Goal: Task Accomplishment & Management: Manage account settings

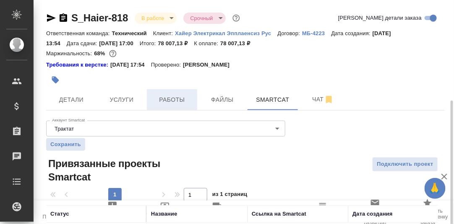
scroll to position [56, 0]
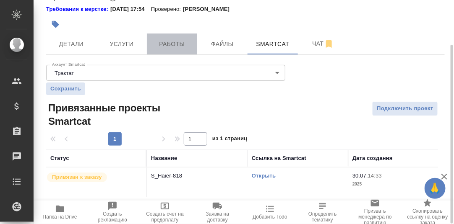
click at [169, 42] on span "Работы" at bounding box center [172, 44] width 40 height 10
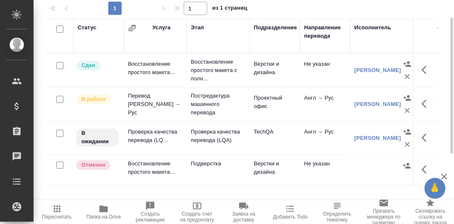
scroll to position [144, 0]
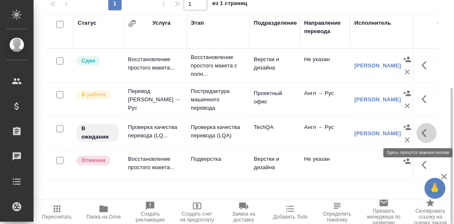
click at [427, 133] on icon "button" at bounding box center [427, 133] width 10 height 10
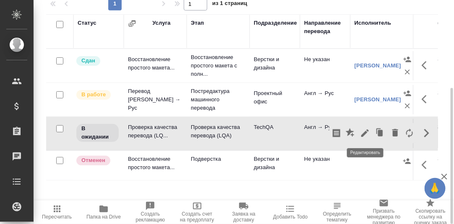
click at [365, 131] on icon "button" at bounding box center [365, 134] width 8 height 8
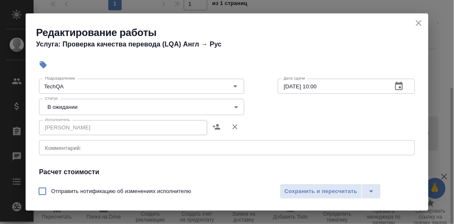
scroll to position [84, 0]
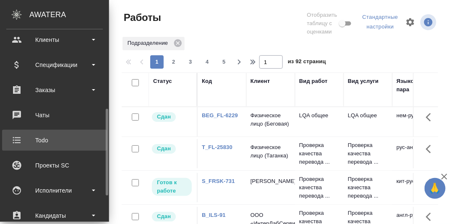
scroll to position [83, 0]
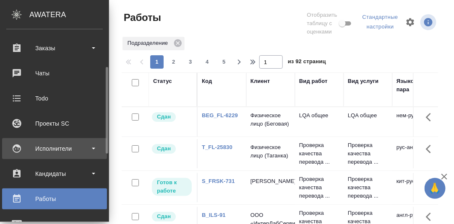
click at [49, 148] on div "Исполнители" at bounding box center [54, 149] width 96 height 13
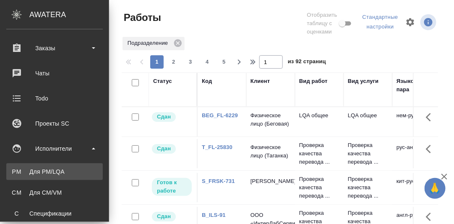
click at [53, 171] on div "Для PM/LQA" at bounding box center [54, 172] width 88 height 8
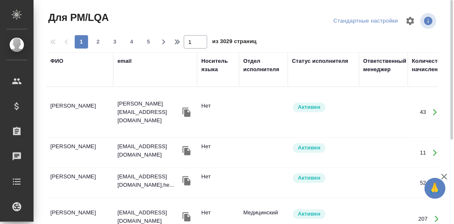
click at [54, 59] on div "ФИО" at bounding box center [56, 61] width 13 height 8
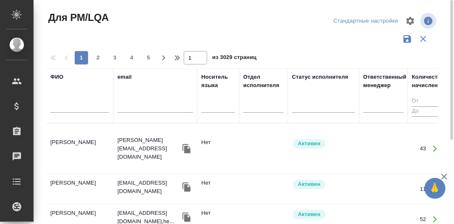
click at [62, 108] on input "text" at bounding box center [79, 107] width 59 height 10
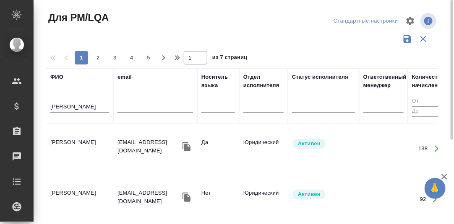
click at [79, 143] on td "Кузьменко Наталья" at bounding box center [79, 148] width 67 height 29
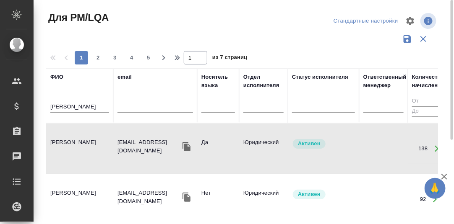
click at [79, 143] on td "Кузьменко Наталья" at bounding box center [79, 148] width 67 height 29
drag, startPoint x: 83, startPoint y: 107, endPoint x: 57, endPoint y: 107, distance: 25.6
click at [57, 107] on input "Кузьменко" at bounding box center [79, 107] width 59 height 10
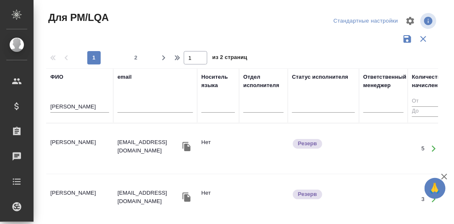
click at [59, 139] on td "Кутелия Вахтанг Русланович" at bounding box center [79, 148] width 67 height 29
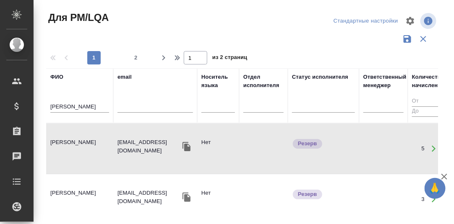
click at [64, 142] on td "Кутелия Вахтанг Русланович" at bounding box center [79, 148] width 67 height 29
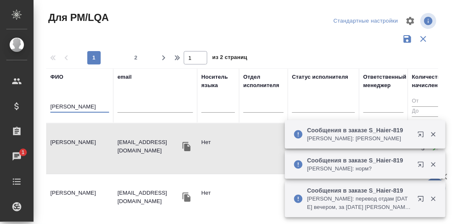
drag, startPoint x: 105, startPoint y: 106, endPoint x: 39, endPoint y: 107, distance: 65.4
click at [39, 107] on div "Для PM/LQA Стандартные настройки 1 2 1 из 2 страниц ФИО Кутелия Вахтанг email Н…" at bounding box center [244, 187] width 420 height 375
paste input "нченко Полина"
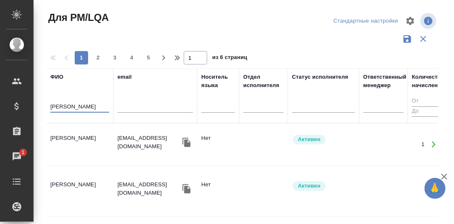
click at [83, 138] on td "[PERSON_NAME]" at bounding box center [79, 144] width 67 height 29
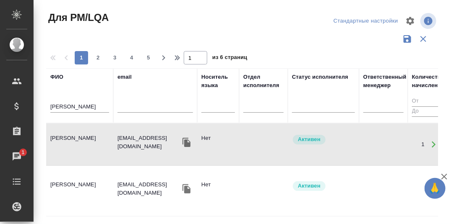
click at [83, 138] on td "[PERSON_NAME]" at bounding box center [79, 144] width 67 height 29
drag, startPoint x: 98, startPoint y: 106, endPoint x: 48, endPoint y: 106, distance: 49.9
click at [48, 106] on th "ФИО Янченко Полина" at bounding box center [79, 95] width 67 height 55
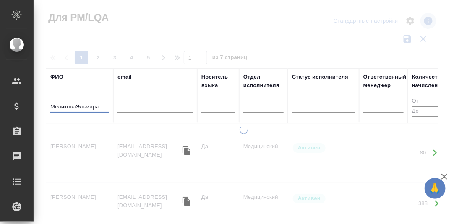
click at [77, 107] on input "МеликоваЭльмира" at bounding box center [79, 107] width 59 height 10
type input "Меликова Эльмира"
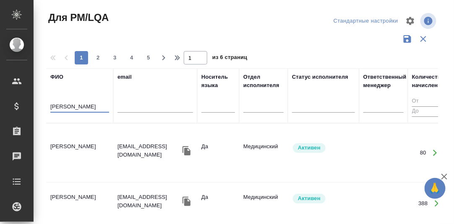
click at [61, 139] on td "Меликова Эльмира Магеррамовна" at bounding box center [79, 152] width 67 height 29
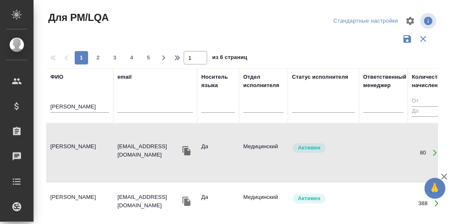
click at [61, 139] on td "Меликова Эльмира Магеррамовна" at bounding box center [79, 152] width 67 height 29
click at [72, 143] on td "Меликова Эльмира Магеррамовна" at bounding box center [79, 152] width 67 height 29
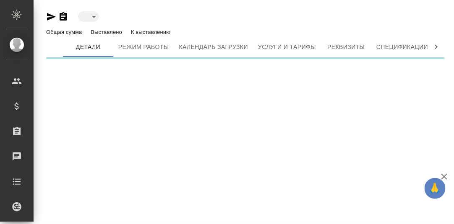
type input "active"
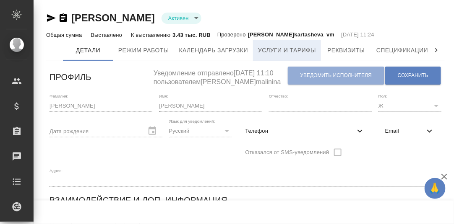
click at [278, 50] on span "Услуги и тарифы" at bounding box center [287, 50] width 58 height 10
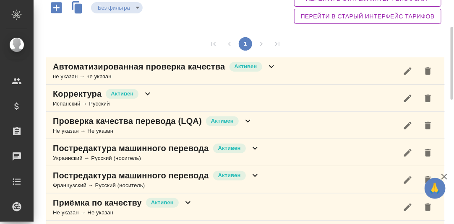
scroll to position [125, 0]
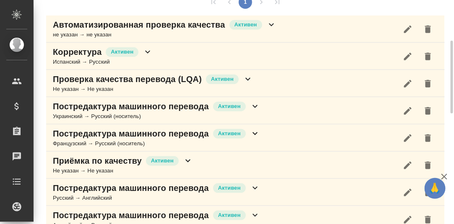
click at [253, 105] on icon at bounding box center [255, 106] width 10 height 10
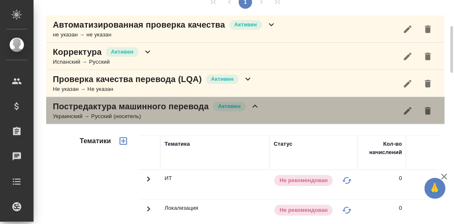
click at [254, 107] on icon at bounding box center [255, 106] width 10 height 10
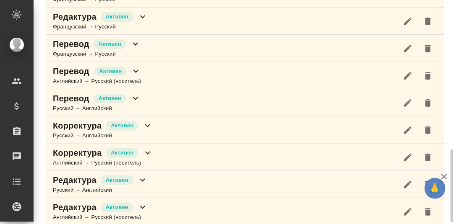
scroll to position [465, 0]
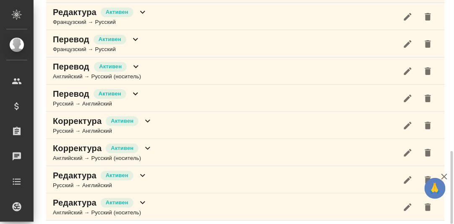
click at [143, 198] on icon at bounding box center [143, 203] width 10 height 10
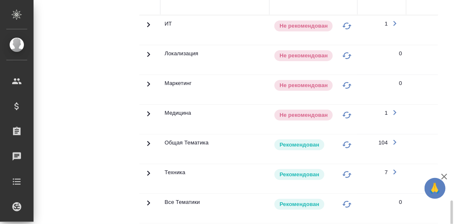
scroll to position [844, 0]
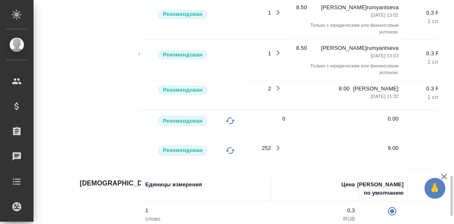
scroll to position [0, 0]
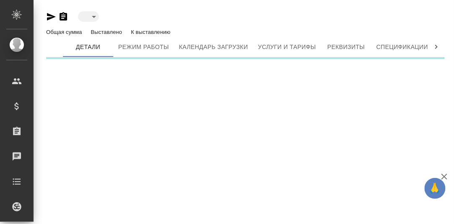
type input "reserved"
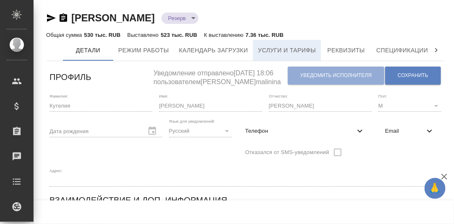
click at [279, 51] on span "Услуги и тарифы" at bounding box center [287, 50] width 58 height 10
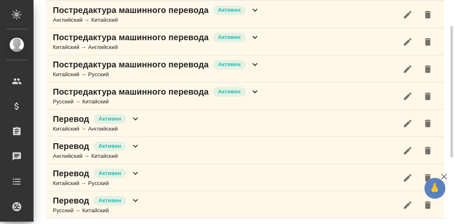
scroll to position [73, 0]
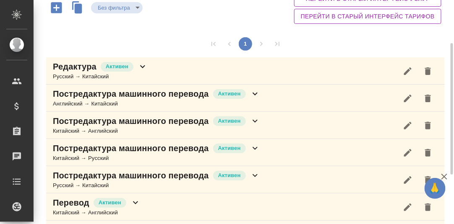
click at [145, 65] on icon at bounding box center [142, 66] width 5 height 3
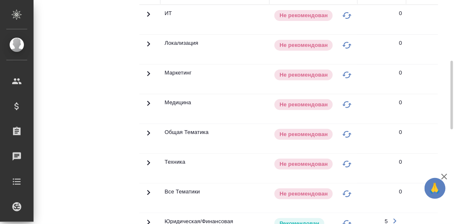
scroll to position [31, 0]
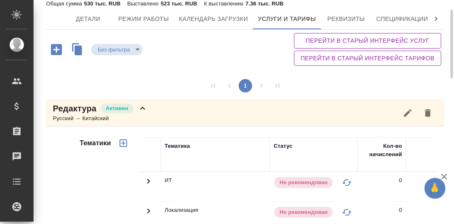
click at [139, 106] on icon at bounding box center [143, 109] width 10 height 10
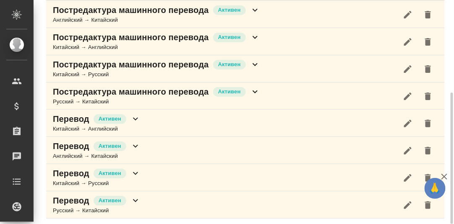
scroll to position [115, 0]
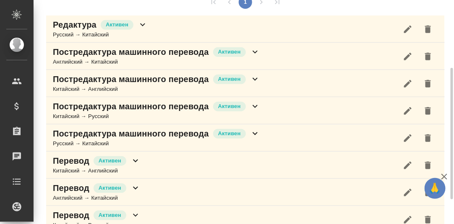
click at [254, 53] on icon at bounding box center [255, 52] width 10 height 10
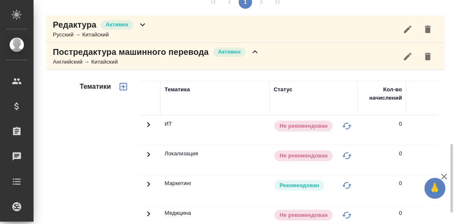
scroll to position [241, 0]
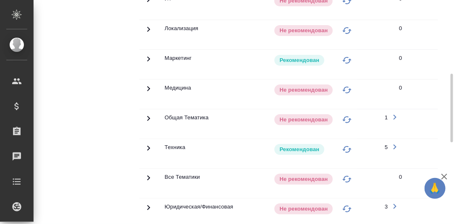
click at [148, 2] on icon at bounding box center [148, -1] width 3 height 5
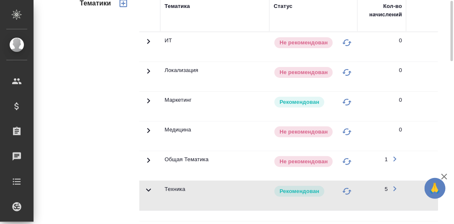
scroll to position [157, 0]
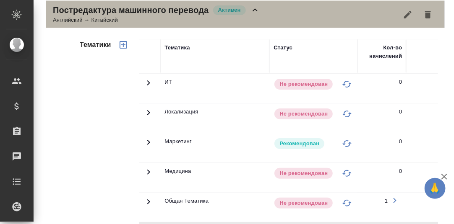
click at [255, 10] on icon at bounding box center [255, 10] width 10 height 10
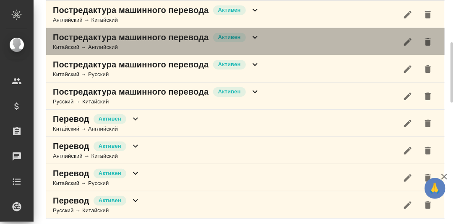
click at [257, 35] on icon at bounding box center [255, 37] width 10 height 10
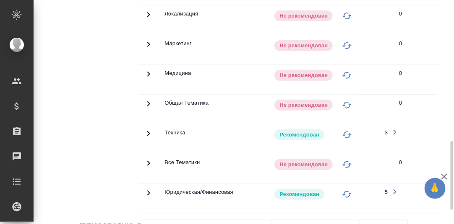
scroll to position [325, 0]
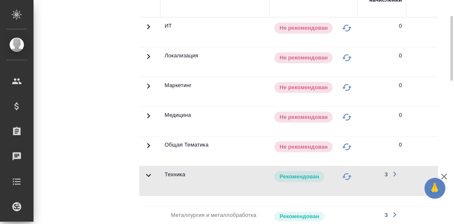
scroll to position [73, 0]
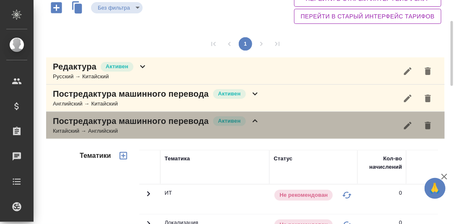
click at [255, 120] on icon at bounding box center [255, 121] width 10 height 10
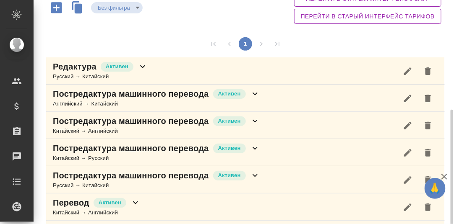
scroll to position [157, 0]
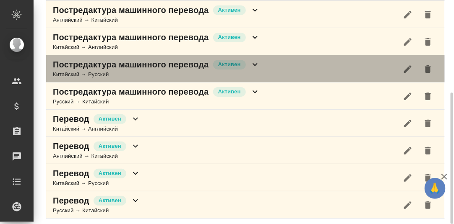
click at [255, 65] on icon at bounding box center [255, 65] width 10 height 10
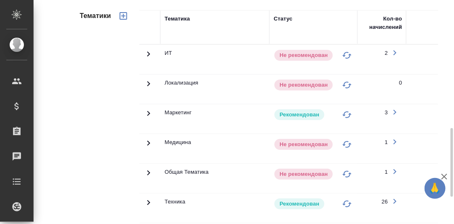
scroll to position [283, 0]
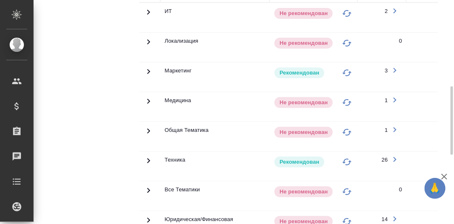
click at [149, 15] on icon at bounding box center [148, 12] width 3 height 5
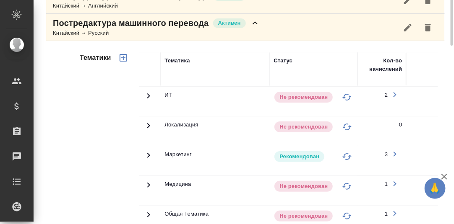
scroll to position [115, 0]
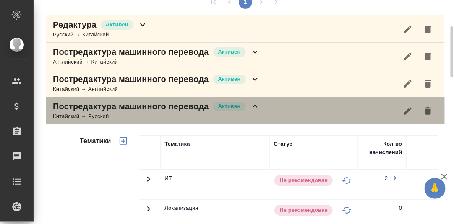
click at [255, 106] on icon at bounding box center [255, 106] width 10 height 10
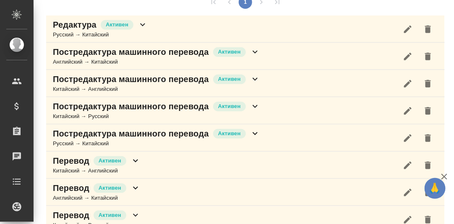
scroll to position [157, 0]
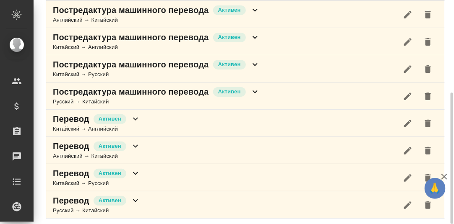
click at [254, 91] on icon at bounding box center [254, 92] width 5 height 3
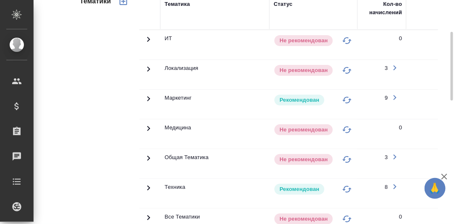
scroll to position [325, 0]
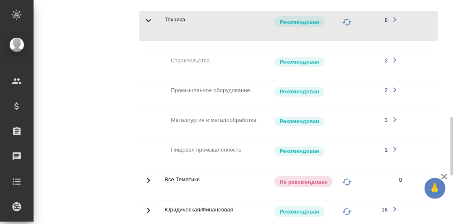
scroll to position [241, 0]
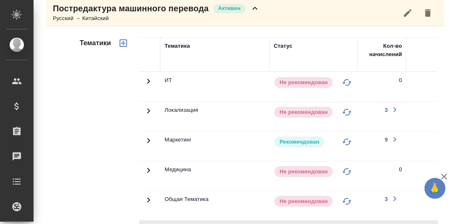
click at [255, 7] on icon at bounding box center [255, 8] width 10 height 10
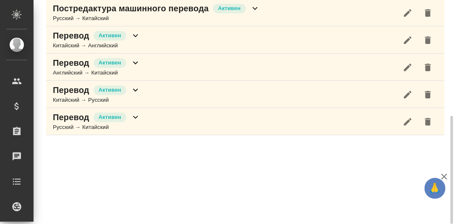
click at [134, 34] on icon at bounding box center [135, 35] width 5 height 3
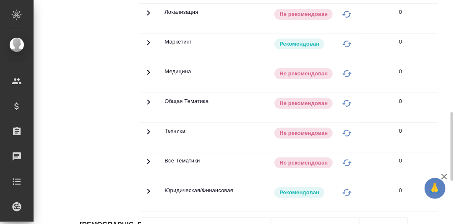
scroll to position [199, 0]
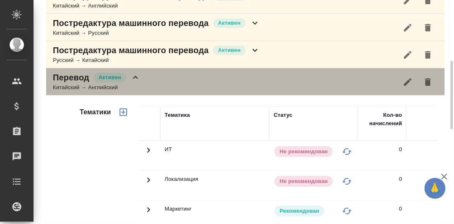
click at [138, 76] on icon at bounding box center [135, 78] width 10 height 10
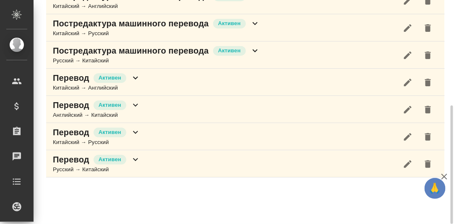
scroll to position [198, 0]
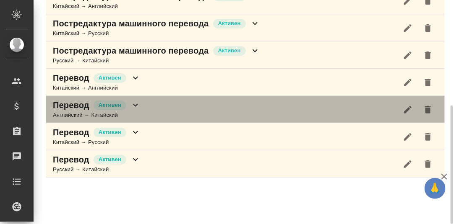
click at [134, 104] on icon at bounding box center [135, 105] width 5 height 3
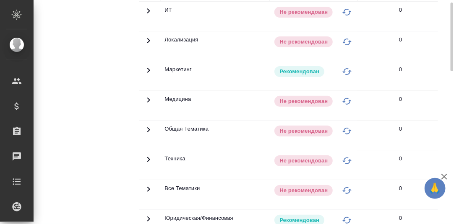
scroll to position [240, 0]
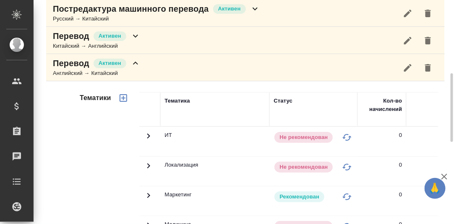
click at [136, 58] on icon at bounding box center [135, 63] width 10 height 10
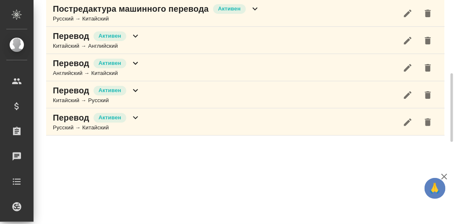
click at [135, 90] on icon at bounding box center [135, 91] width 10 height 10
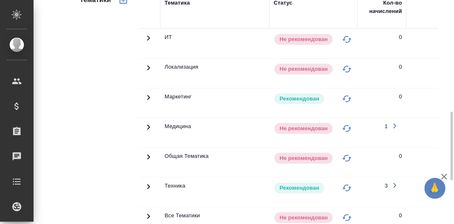
scroll to position [450, 0]
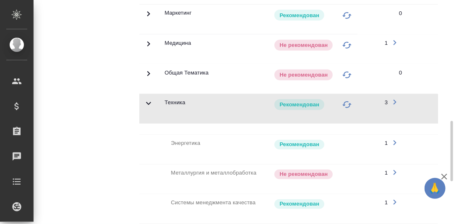
scroll to position [606, 0]
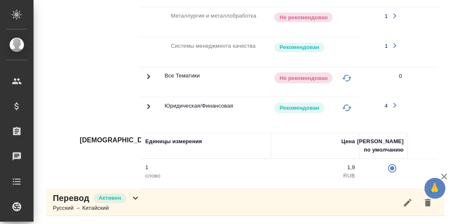
click at [133, 198] on icon at bounding box center [135, 198] width 10 height 10
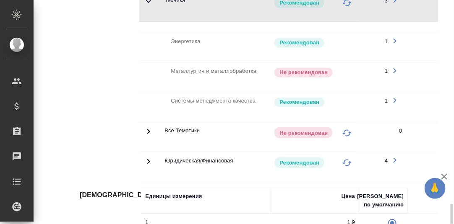
scroll to position [635, 0]
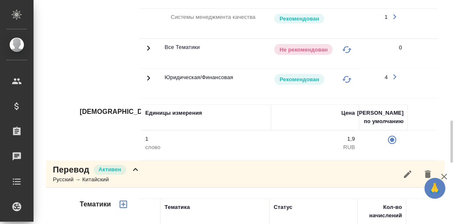
click at [135, 170] on icon at bounding box center [135, 170] width 10 height 10
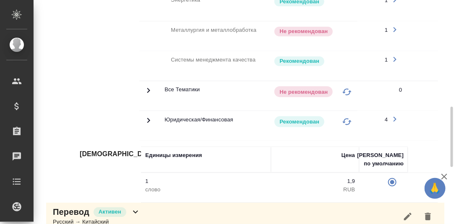
scroll to position [551, 0]
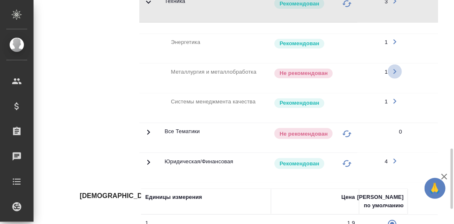
click at [393, 66] on icon "button" at bounding box center [395, 71] width 10 height 10
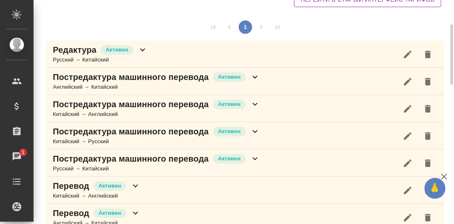
scroll to position [0, 0]
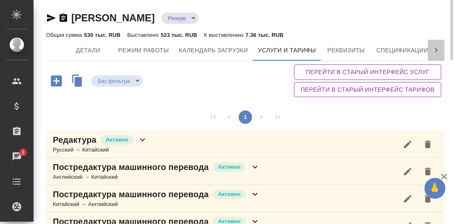
click at [437, 51] on icon at bounding box center [436, 50] width 8 height 8
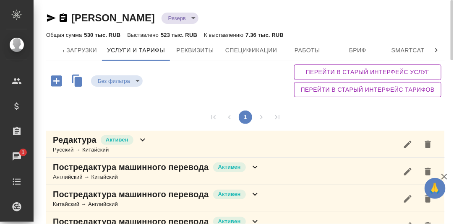
scroll to position [0, 257]
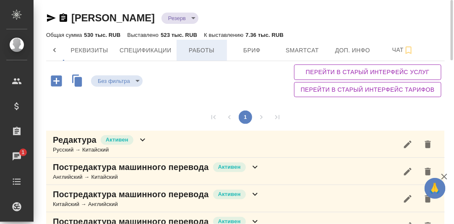
click at [204, 49] on span "Работы" at bounding box center [202, 50] width 40 height 10
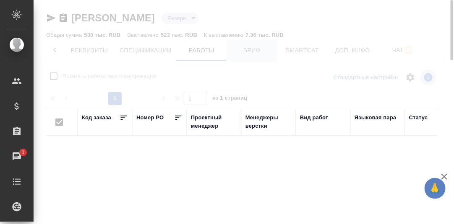
checkbox input "false"
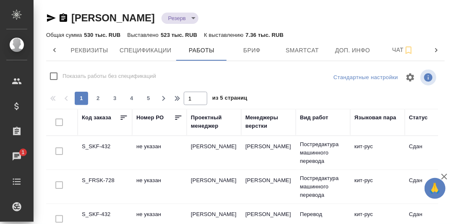
click at [51, 48] on icon at bounding box center [54, 50] width 8 height 8
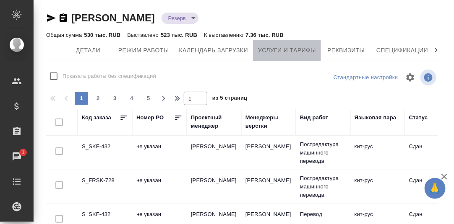
click at [295, 48] on span "Услуги и тарифы" at bounding box center [287, 50] width 58 height 10
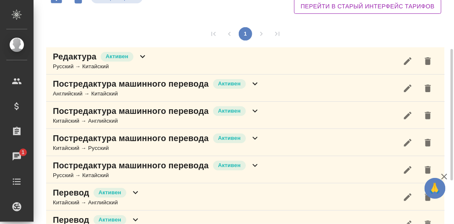
scroll to position [157, 0]
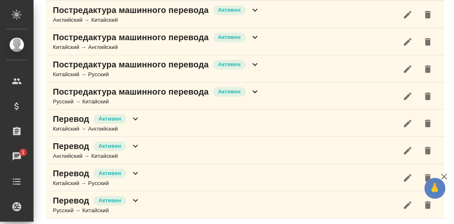
click at [253, 63] on icon at bounding box center [255, 65] width 10 height 10
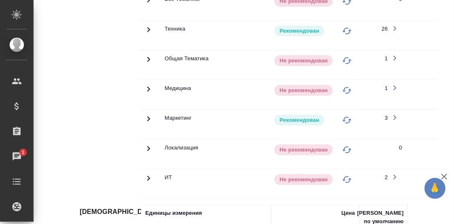
scroll to position [283, 0]
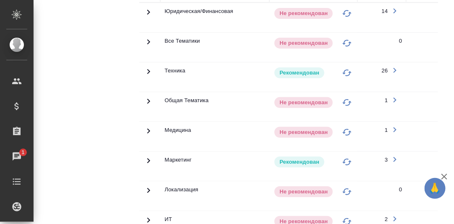
click at [146, 17] on icon at bounding box center [148, 12] width 10 height 10
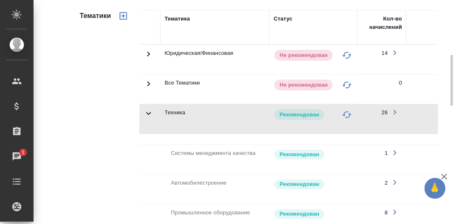
scroll to position [199, 0]
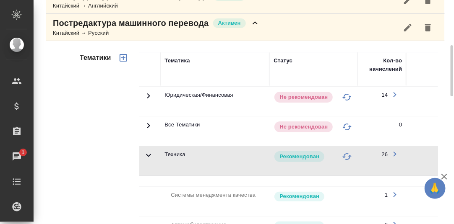
click at [255, 19] on icon at bounding box center [255, 23] width 10 height 10
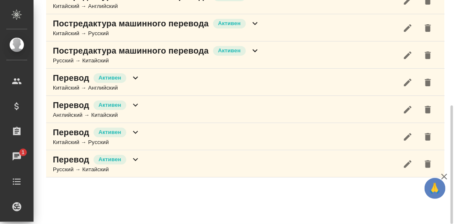
scroll to position [198, 0]
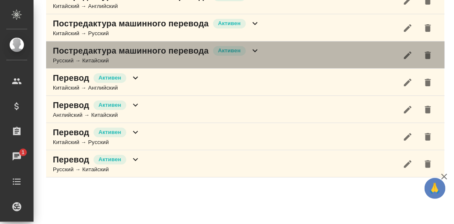
drag, startPoint x: 256, startPoint y: 47, endPoint x: 254, endPoint y: 55, distance: 8.8
click at [256, 47] on icon at bounding box center [255, 51] width 10 height 10
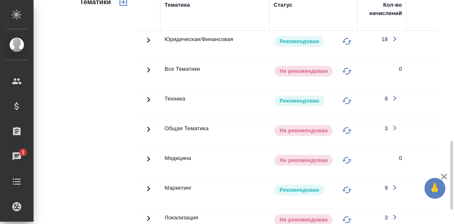
scroll to position [324, 0]
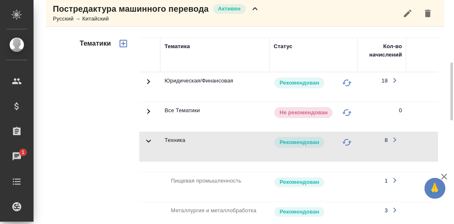
scroll to position [198, 0]
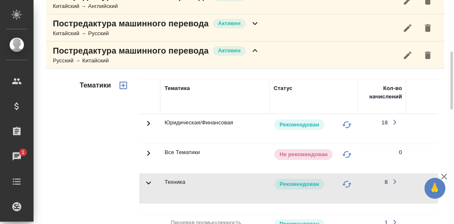
click at [255, 48] on icon at bounding box center [255, 51] width 10 height 10
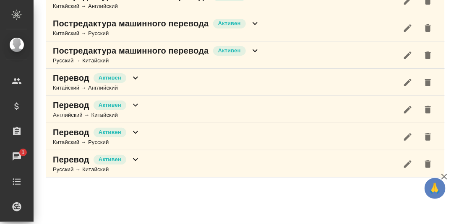
click at [136, 77] on icon at bounding box center [135, 78] width 10 height 10
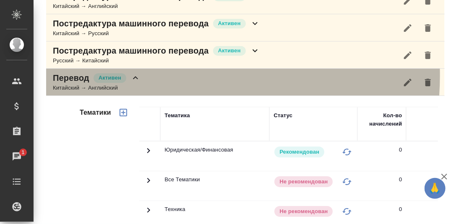
click at [140, 74] on icon at bounding box center [135, 78] width 10 height 10
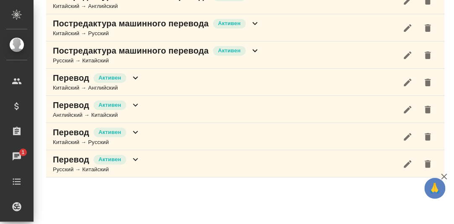
click at [135, 101] on icon at bounding box center [135, 105] width 10 height 10
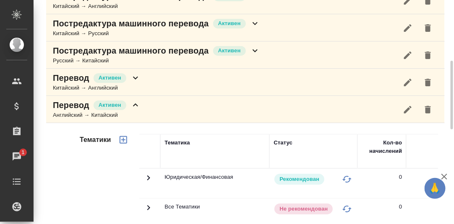
click at [137, 105] on icon at bounding box center [135, 105] width 10 height 10
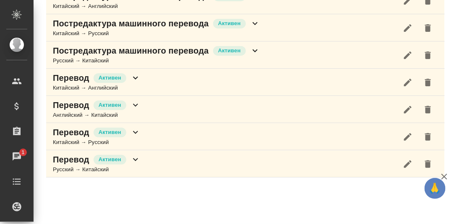
click at [135, 131] on icon at bounding box center [135, 132] width 5 height 3
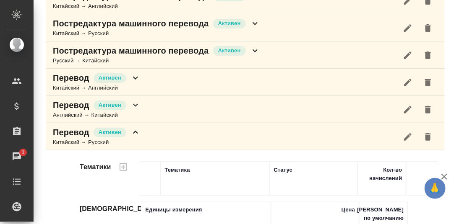
scroll to position [324, 0]
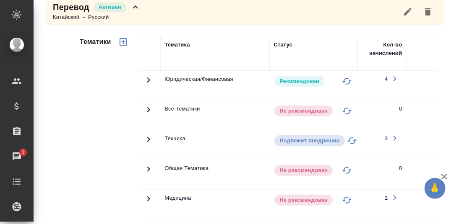
click at [146, 85] on icon at bounding box center [148, 80] width 10 height 10
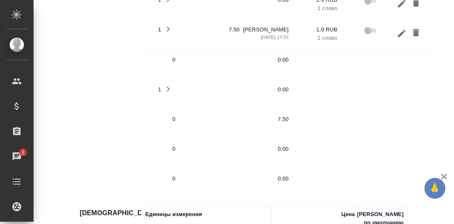
scroll to position [450, 0]
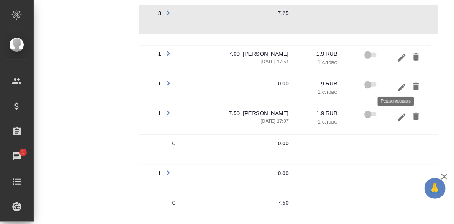
click at [397, 82] on icon "button" at bounding box center [402, 87] width 10 height 10
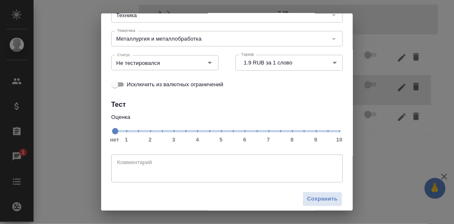
scroll to position [77, 0]
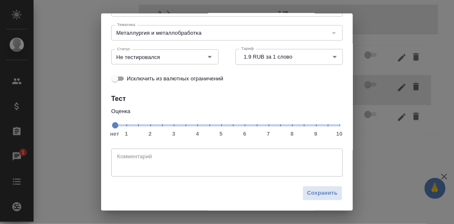
click at [276, 127] on span "нет 1 2 3 4 5 6 7 8 9 10" at bounding box center [226, 125] width 225 height 12
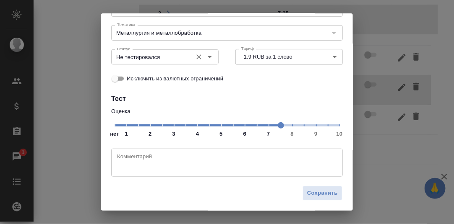
click at [208, 57] on icon "Open" at bounding box center [210, 57] width 4 height 2
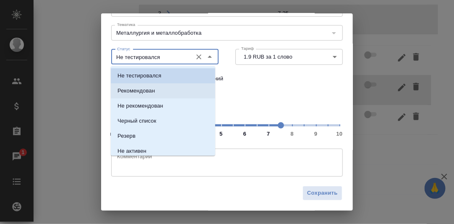
click at [150, 90] on p "Рекомендован" at bounding box center [135, 91] width 37 height 8
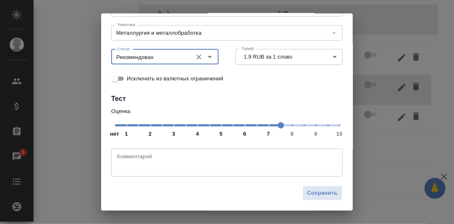
type input "Рекомендован"
drag, startPoint x: 318, startPoint y: 193, endPoint x: 382, endPoint y: 194, distance: 63.8
click at [319, 194] on span "Сохранить" at bounding box center [322, 194] width 31 height 10
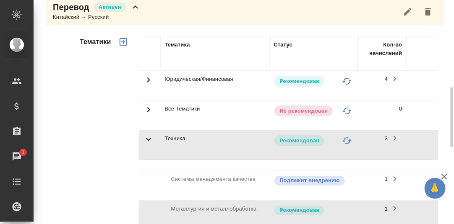
scroll to position [282, 0]
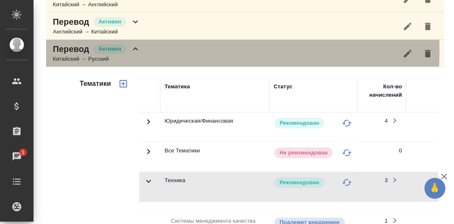
click at [142, 49] on div "Перевод [PERSON_NAME] → Русский" at bounding box center [245, 53] width 398 height 27
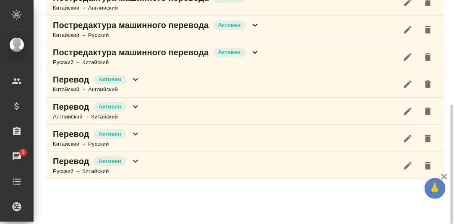
scroll to position [197, 0]
click at [253, 23] on icon at bounding box center [255, 25] width 10 height 10
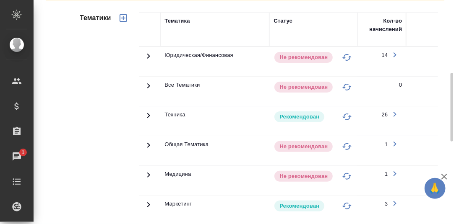
scroll to position [280, 0]
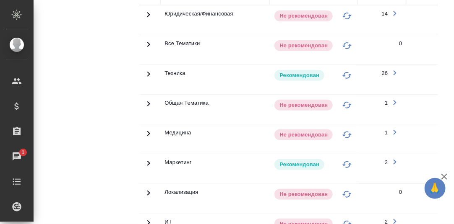
click at [148, 20] on icon at bounding box center [148, 15] width 10 height 10
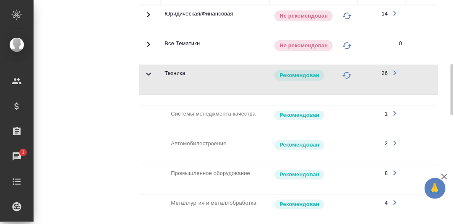
scroll to position [197, 0]
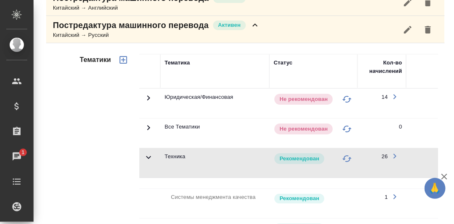
click at [253, 26] on icon at bounding box center [255, 25] width 10 height 10
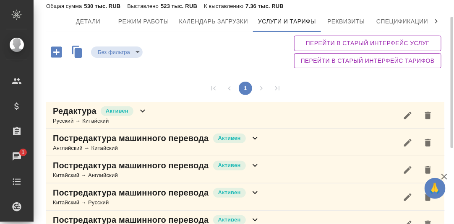
scroll to position [113, 0]
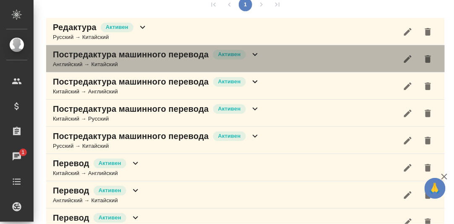
click at [254, 53] on icon at bounding box center [254, 54] width 5 height 3
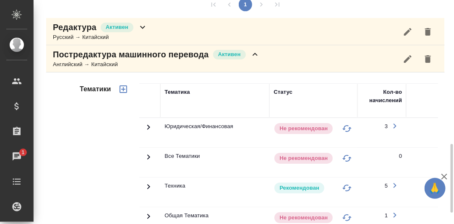
scroll to position [239, 0]
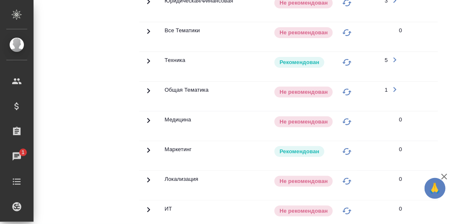
click at [146, 7] on icon at bounding box center [148, 2] width 10 height 10
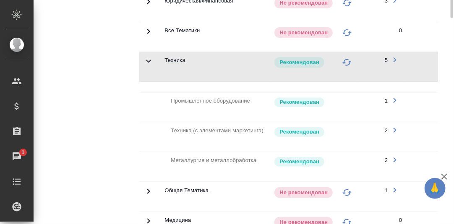
scroll to position [113, 0]
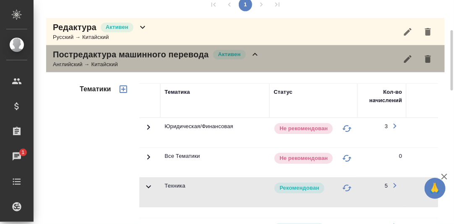
click at [254, 54] on icon at bounding box center [255, 54] width 10 height 10
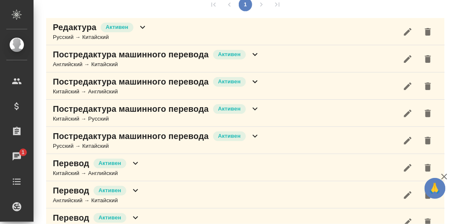
click at [254, 81] on icon at bounding box center [254, 82] width 5 height 3
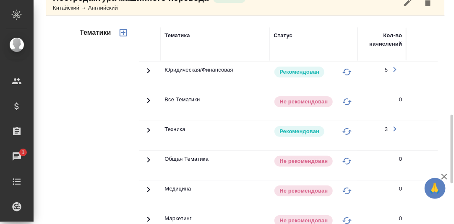
scroll to position [239, 0]
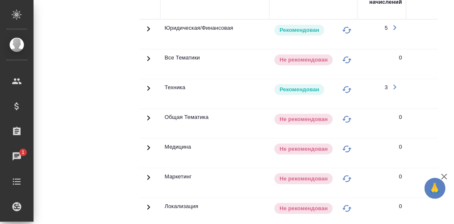
click at [147, 34] on icon at bounding box center [148, 29] width 10 height 10
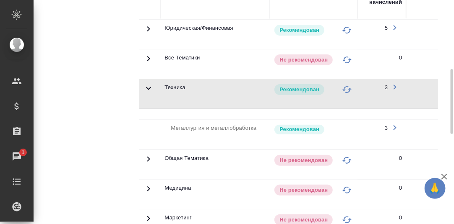
scroll to position [155, 0]
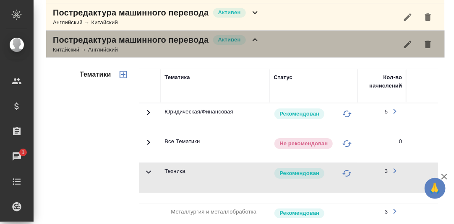
click at [259, 38] on icon at bounding box center [255, 40] width 10 height 10
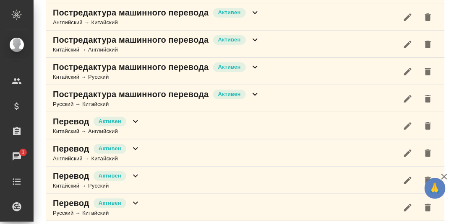
click at [255, 66] on icon at bounding box center [254, 67] width 5 height 3
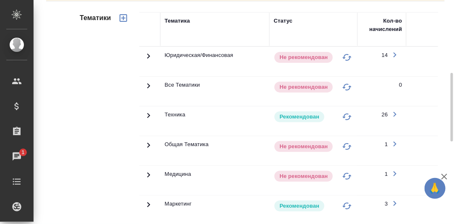
scroll to position [280, 0]
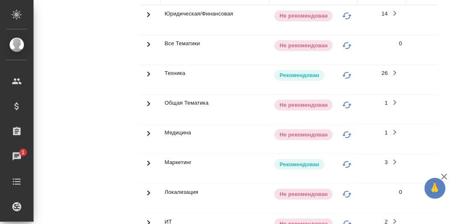
click at [148, 20] on icon at bounding box center [148, 15] width 10 height 10
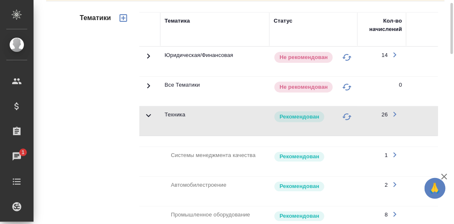
scroll to position [113, 0]
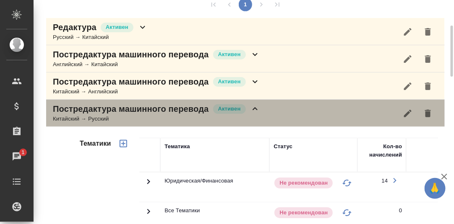
click at [258, 110] on icon at bounding box center [255, 109] width 10 height 10
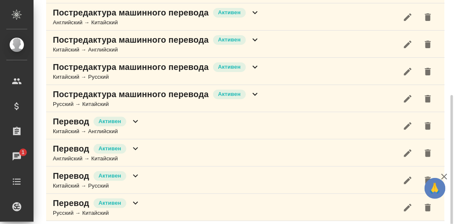
scroll to position [157, 0]
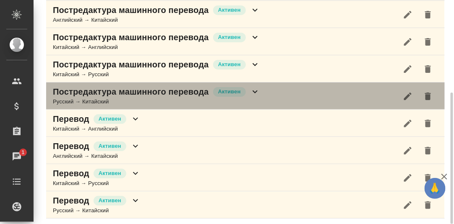
click at [254, 91] on icon at bounding box center [255, 92] width 10 height 10
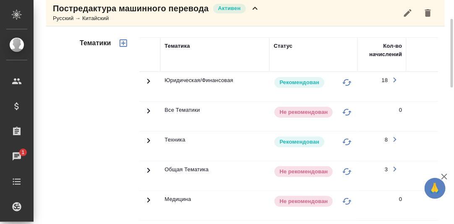
scroll to position [325, 0]
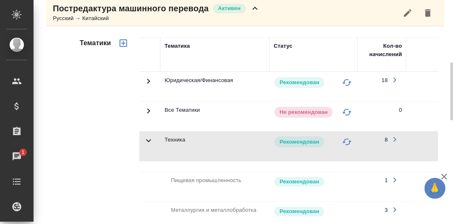
scroll to position [199, 0]
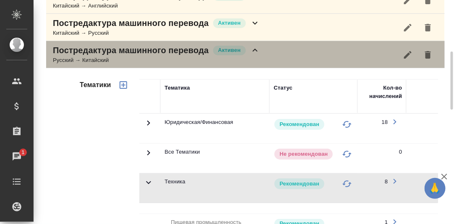
click at [253, 51] on icon at bounding box center [255, 50] width 10 height 10
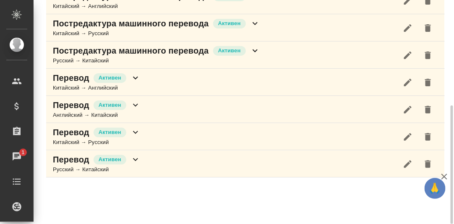
scroll to position [198, 0]
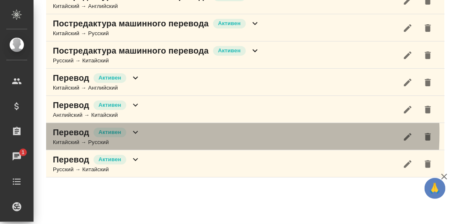
click at [134, 131] on icon at bounding box center [135, 132] width 10 height 10
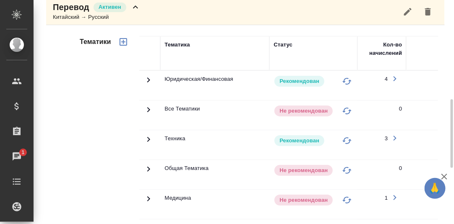
scroll to position [366, 0]
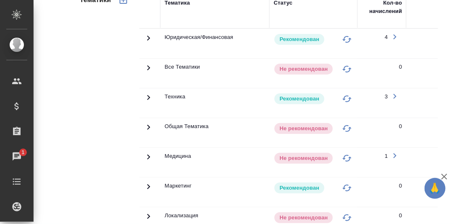
click at [147, 43] on icon at bounding box center [148, 38] width 10 height 10
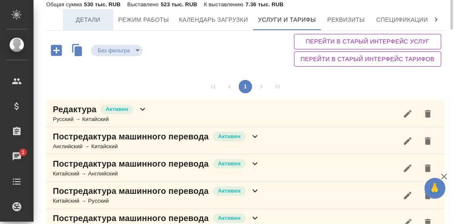
scroll to position [0, 0]
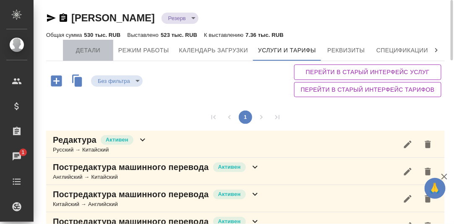
click at [86, 49] on span "Детали" at bounding box center [88, 50] width 40 height 10
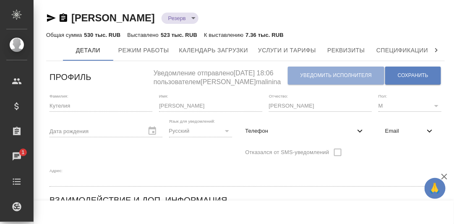
scroll to position [83, 0]
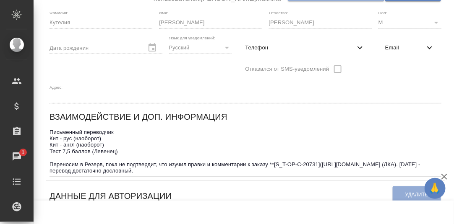
click at [362, 147] on textarea "Письменный переводчик Кит - рус (наоборот) Кит - англ (наоборот) Тест 7,5 балло…" at bounding box center [245, 151] width 392 height 45
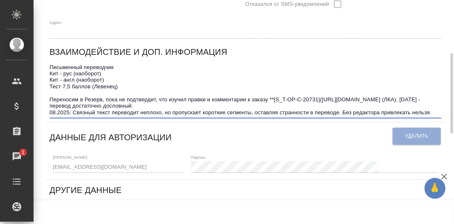
scroll to position [0, 0]
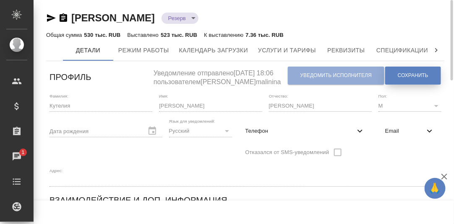
type textarea "Письменный переводчик Кит - рус (наоборот) Кит - англ (наоборот) Тест 7,5 балло…"
drag, startPoint x: 401, startPoint y: 75, endPoint x: 395, endPoint y: 75, distance: 5.5
click at [400, 75] on span "Сохранить" at bounding box center [413, 75] width 31 height 7
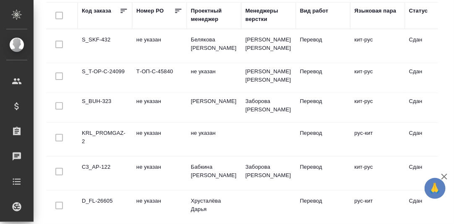
click at [106, 61] on td "S_T-OP-C-24099" at bounding box center [105, 45] width 55 height 29
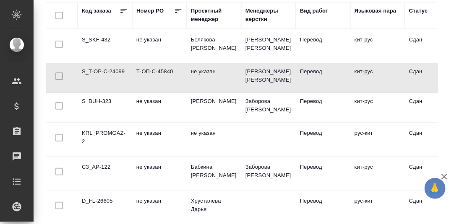
click at [106, 61] on td "S_T-OP-C-24099" at bounding box center [105, 45] width 55 height 29
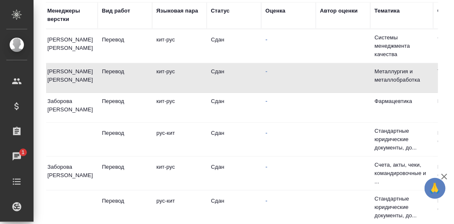
scroll to position [0, 208]
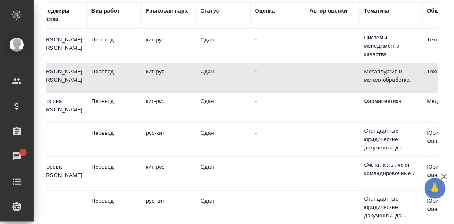
drag, startPoint x: 265, startPoint y: 12, endPoint x: 265, endPoint y: 18, distance: 5.9
click at [264, 12] on div "Оценка" at bounding box center [265, 11] width 20 height 8
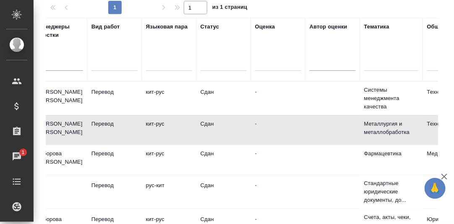
click at [261, 62] on div at bounding box center [278, 63] width 46 height 12
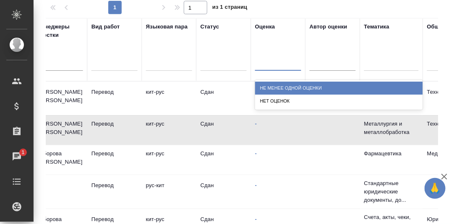
click at [274, 86] on div "Не менее одной оценки" at bounding box center [339, 88] width 168 height 13
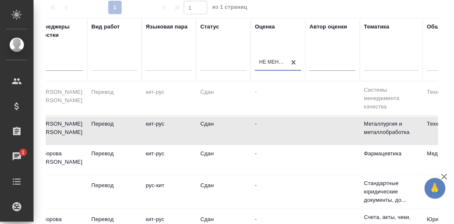
checkbox input "true"
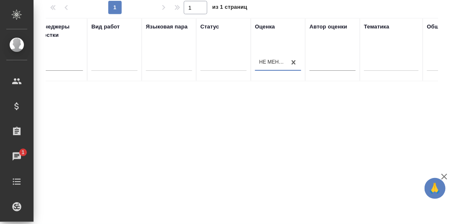
scroll to position [0, 0]
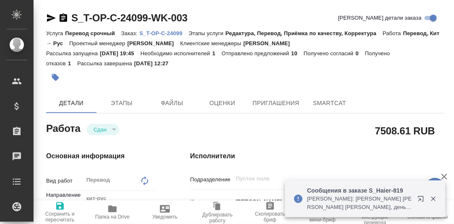
type textarea "x"
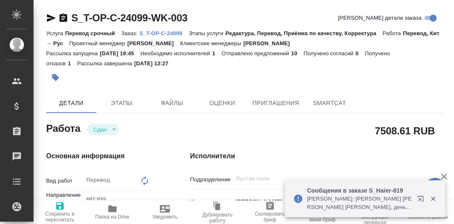
type textarea "x"
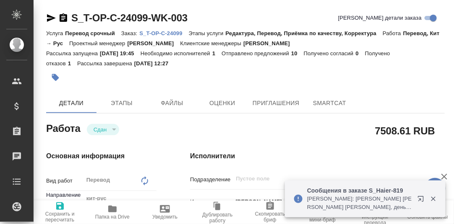
type textarea "x"
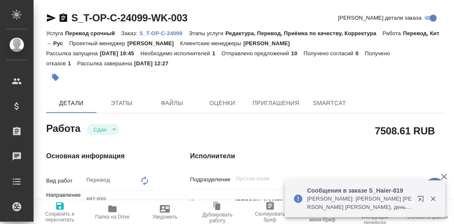
type textarea "x"
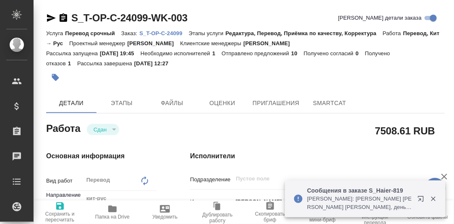
type textarea "x"
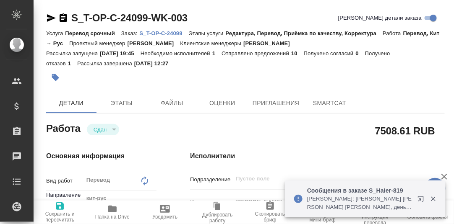
type textarea "x"
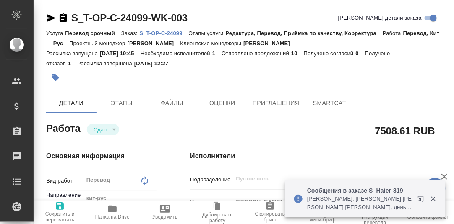
type textarea "x"
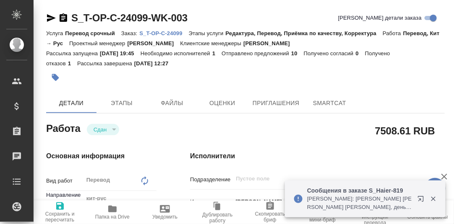
type textarea "x"
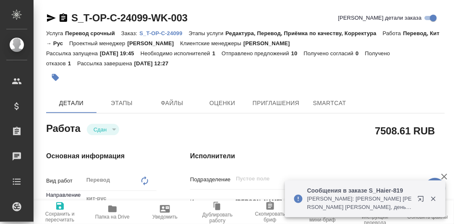
type textarea "x"
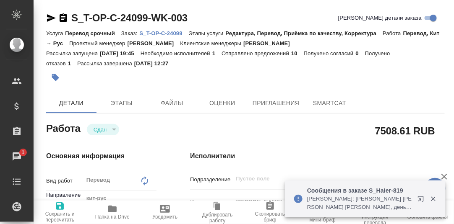
click at [167, 31] on p "S_T-OP-C-24099" at bounding box center [163, 33] width 49 height 6
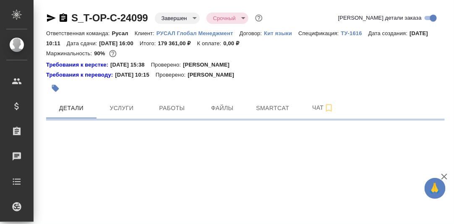
select select "RU"
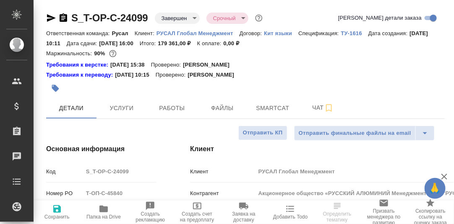
type textarea "x"
click at [272, 109] on span "Smartcat" at bounding box center [272, 108] width 40 height 10
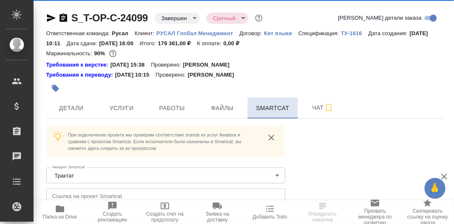
click at [271, 108] on span "Smartcat" at bounding box center [272, 108] width 40 height 10
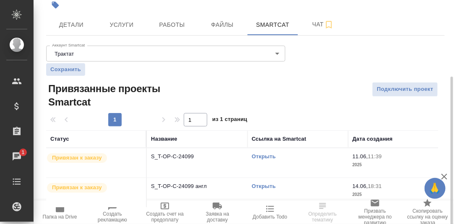
scroll to position [94, 0]
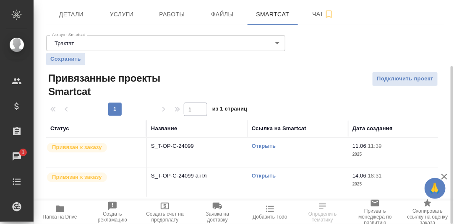
click at [268, 146] on link "Открыть" at bounding box center [264, 146] width 24 height 6
click at [166, 14] on span "Работы" at bounding box center [172, 14] width 40 height 10
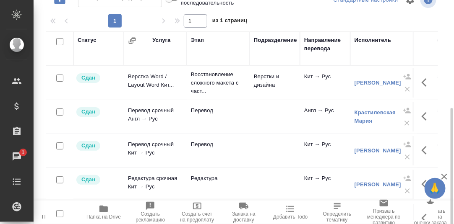
scroll to position [21, 0]
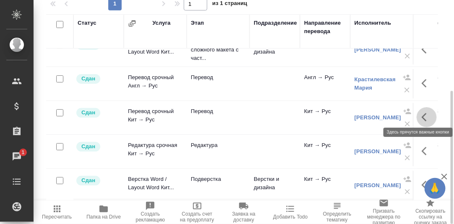
click at [422, 115] on icon "button" at bounding box center [427, 117] width 10 height 10
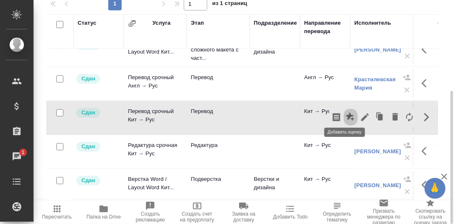
click at [346, 114] on icon "button" at bounding box center [351, 117] width 10 height 10
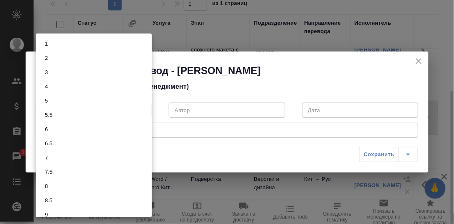
click at [145, 111] on body "🙏 .cls-1 fill:#fff; AWATERA Румянцева Дарья d.rumyantseva Клиенты Спецификации …" at bounding box center [227, 112] width 454 height 224
click at [63, 173] on li "7.5" at bounding box center [94, 172] width 116 height 14
type input "7.5"
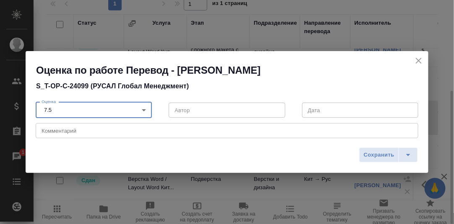
click at [67, 130] on textarea at bounding box center [227, 131] width 371 height 6
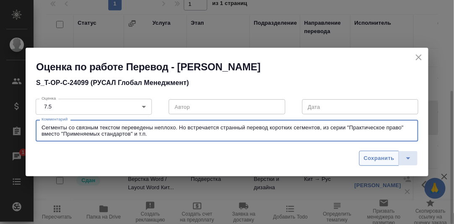
type textarea "Сегменты со связным текстом переведены неплохо. Но встречается странный перевод…"
click at [388, 159] on span "Сохранить" at bounding box center [379, 159] width 31 height 10
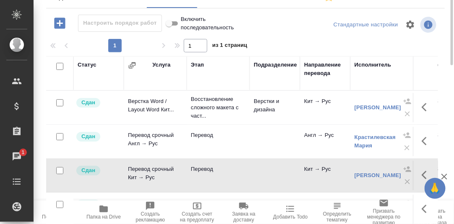
scroll to position [27, 0]
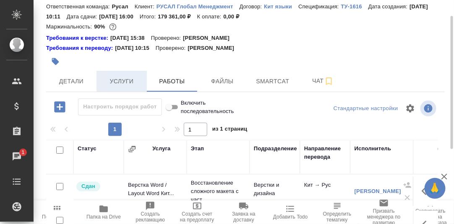
click at [122, 81] on span "Услуги" at bounding box center [121, 81] width 40 height 10
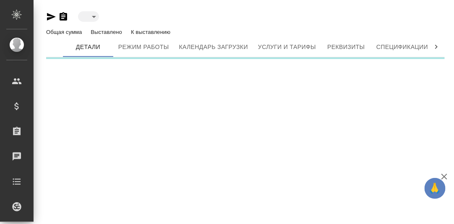
type input "active"
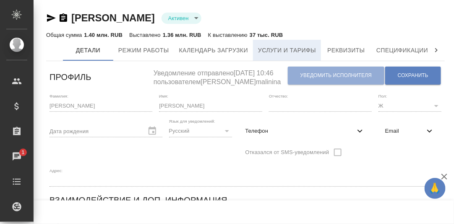
click at [288, 53] on span "Услуги и тарифы" at bounding box center [287, 50] width 58 height 10
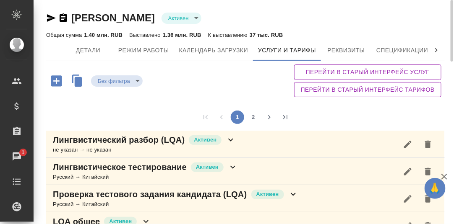
scroll to position [83, 0]
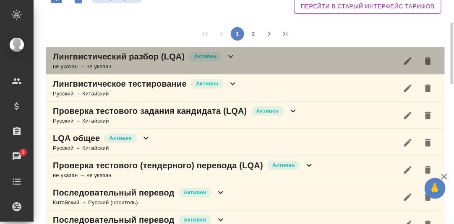
click at [231, 52] on icon at bounding box center [231, 57] width 10 height 10
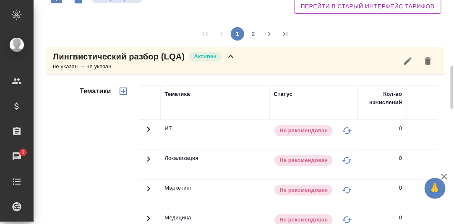
scroll to position [251, 0]
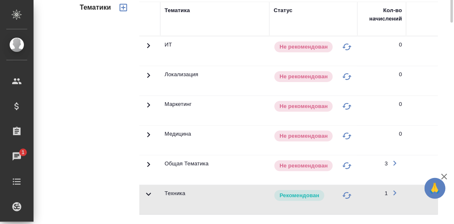
scroll to position [83, 0]
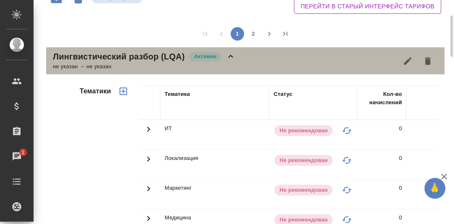
click at [231, 55] on icon at bounding box center [231, 57] width 10 height 10
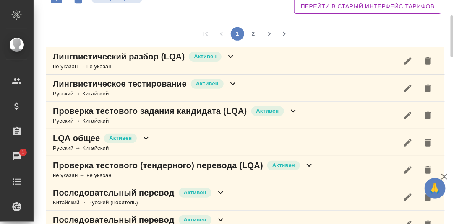
click at [234, 84] on icon at bounding box center [233, 84] width 10 height 10
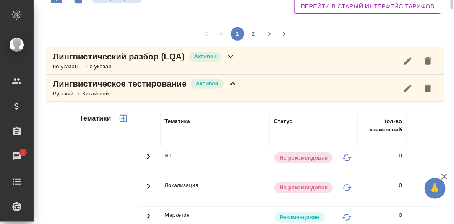
scroll to position [42, 0]
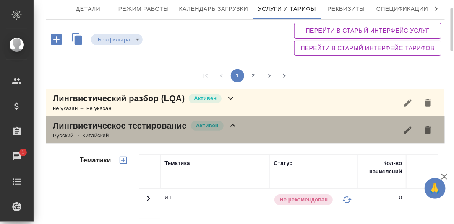
click at [232, 126] on icon at bounding box center [233, 126] width 10 height 10
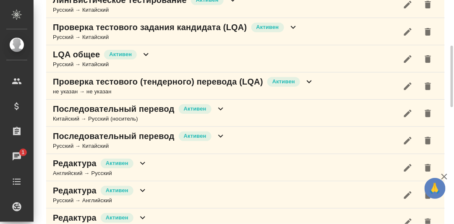
scroll to position [125, 0]
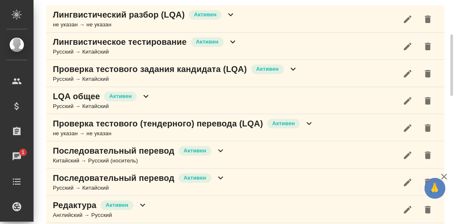
click at [291, 68] on icon at bounding box center [293, 69] width 5 height 3
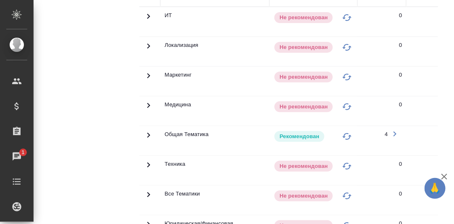
scroll to position [167, 0]
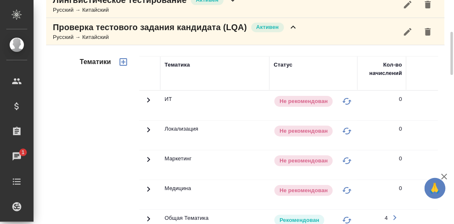
click at [292, 26] on icon at bounding box center [293, 27] width 5 height 3
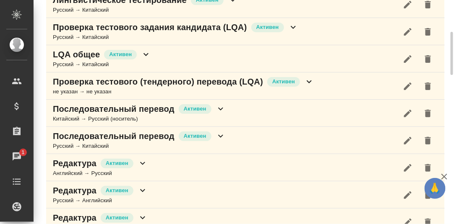
click at [147, 55] on icon at bounding box center [146, 54] width 10 height 10
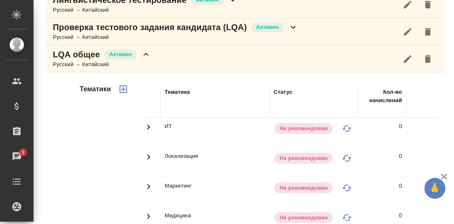
click at [147, 55] on icon at bounding box center [146, 54] width 10 height 10
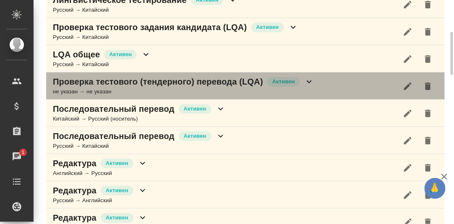
click at [308, 81] on icon at bounding box center [309, 82] width 5 height 3
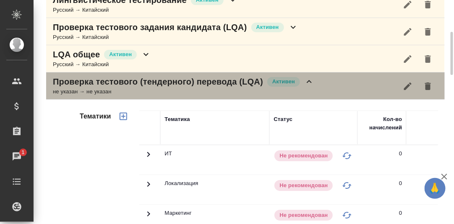
click at [308, 80] on icon at bounding box center [309, 81] width 5 height 3
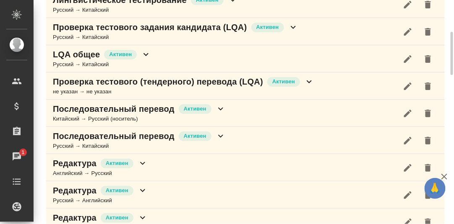
scroll to position [209, 0]
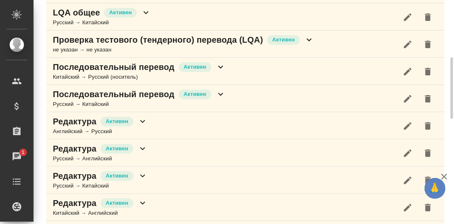
click at [219, 66] on icon at bounding box center [221, 67] width 10 height 10
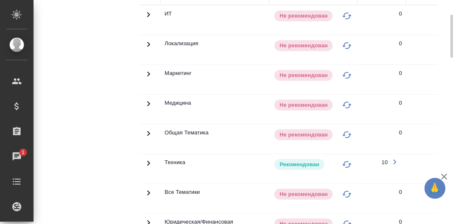
scroll to position [377, 0]
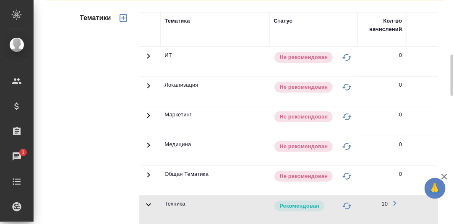
scroll to position [209, 0]
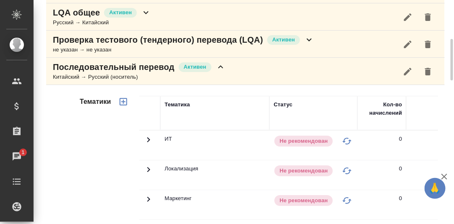
click at [221, 65] on icon at bounding box center [221, 67] width 10 height 10
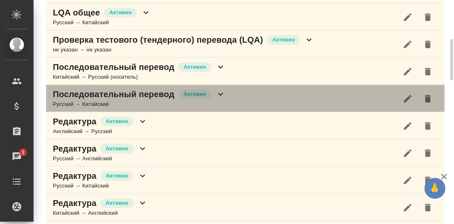
click at [220, 91] on icon at bounding box center [221, 94] width 10 height 10
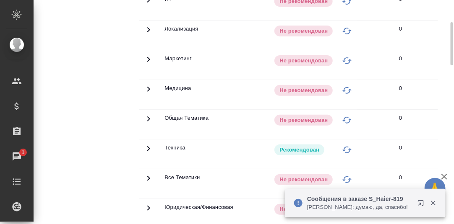
scroll to position [251, 0]
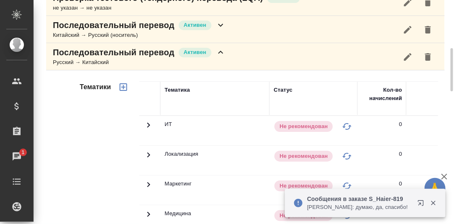
click at [221, 51] on icon at bounding box center [221, 52] width 10 height 10
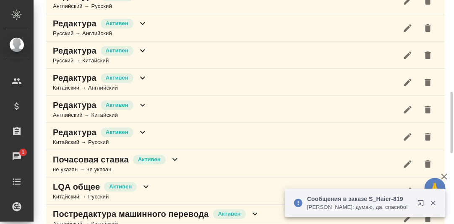
scroll to position [293, 0]
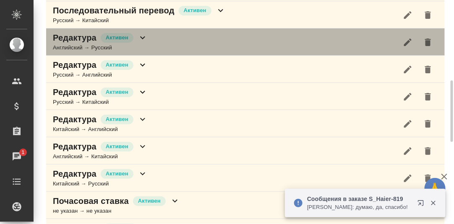
click at [143, 35] on icon at bounding box center [143, 38] width 10 height 10
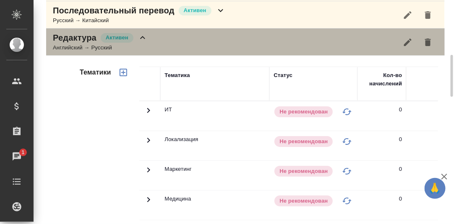
click at [143, 36] on icon at bounding box center [143, 38] width 10 height 10
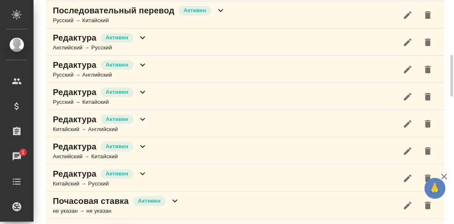
click at [144, 64] on icon at bounding box center [142, 65] width 5 height 3
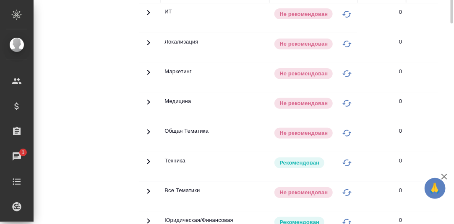
scroll to position [335, 0]
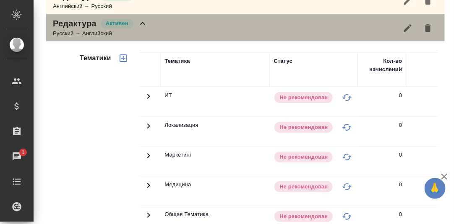
click at [138, 18] on icon at bounding box center [143, 23] width 10 height 10
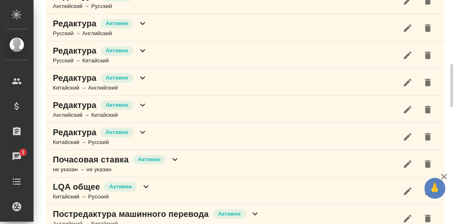
click at [140, 48] on icon at bounding box center [143, 51] width 10 height 10
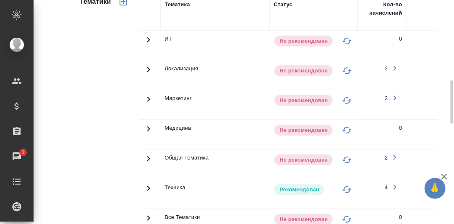
scroll to position [461, 0]
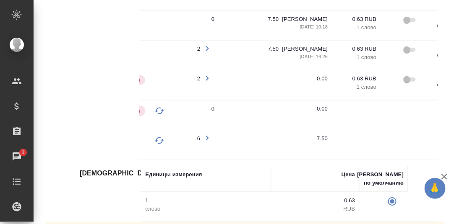
scroll to position [0, 208]
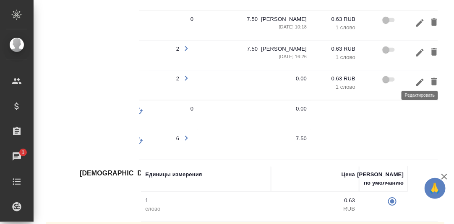
click at [423, 78] on icon "button" at bounding box center [420, 83] width 10 height 10
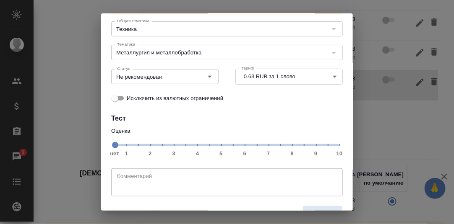
scroll to position [77, 0]
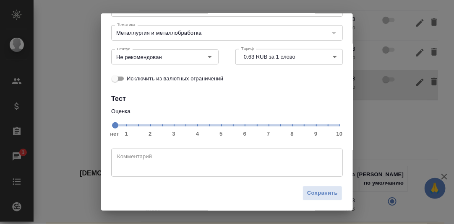
click at [275, 125] on span "нет 1 2 3 4 5 6 7 8 9 10" at bounding box center [226, 125] width 225 height 12
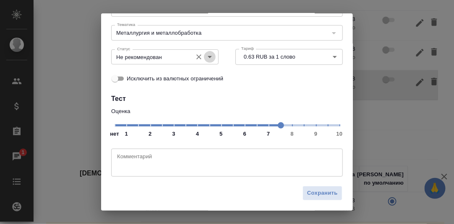
click at [210, 55] on icon "Open" at bounding box center [210, 57] width 10 height 10
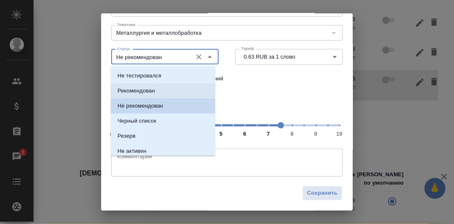
click at [153, 94] on p "Рекомендован" at bounding box center [135, 91] width 37 height 8
type input "Рекомендован"
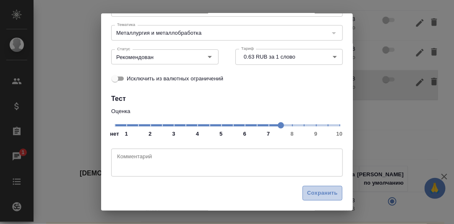
click at [316, 193] on span "Сохранить" at bounding box center [322, 194] width 31 height 10
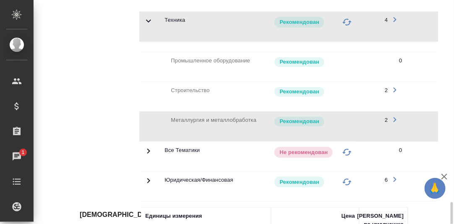
scroll to position [754, 0]
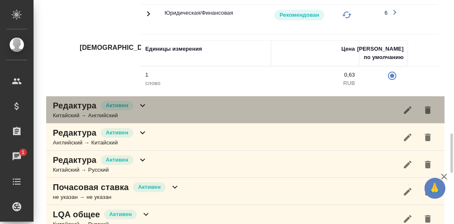
click at [141, 107] on icon at bounding box center [143, 106] width 10 height 10
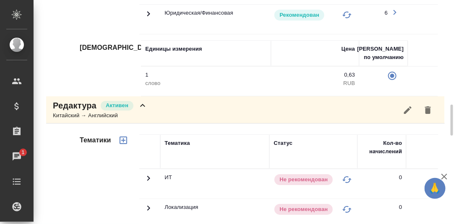
click at [140, 107] on icon at bounding box center [143, 106] width 10 height 10
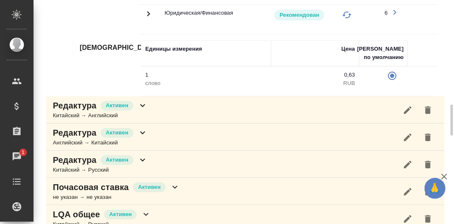
scroll to position [838, 0]
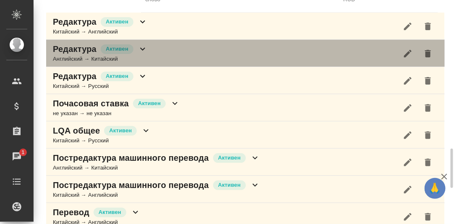
click at [143, 49] on icon at bounding box center [142, 49] width 5 height 3
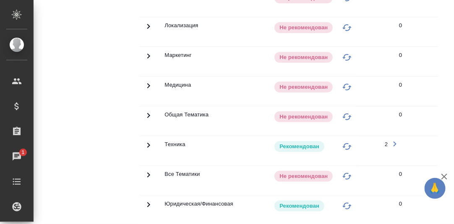
scroll to position [1047, 0]
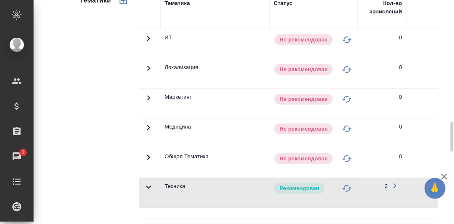
scroll to position [879, 0]
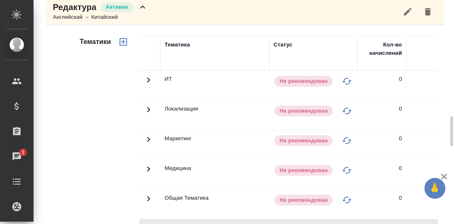
click at [141, 8] on icon at bounding box center [143, 7] width 10 height 10
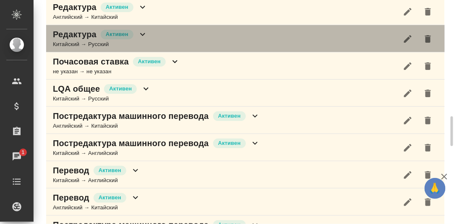
click at [142, 33] on icon at bounding box center [143, 34] width 10 height 10
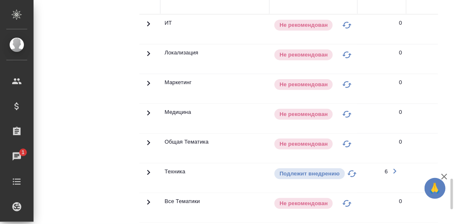
scroll to position [1005, 0]
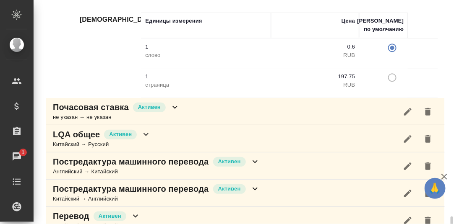
scroll to position [1424, 0]
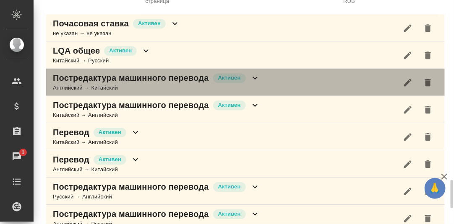
click at [255, 79] on icon at bounding box center [254, 78] width 5 height 3
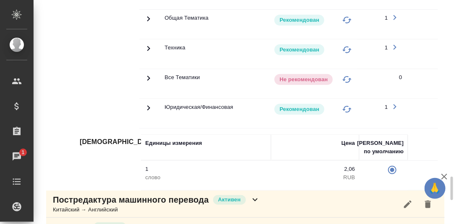
scroll to position [1591, 0]
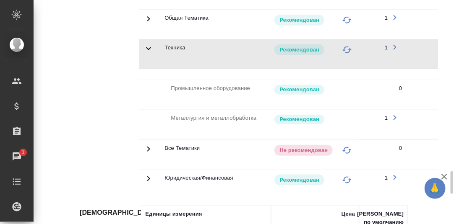
scroll to position [1466, 0]
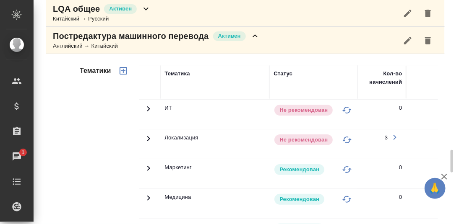
click at [256, 40] on icon at bounding box center [255, 36] width 10 height 10
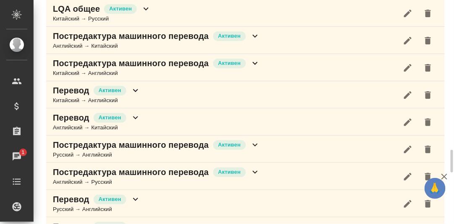
click at [255, 65] on icon at bounding box center [254, 63] width 5 height 3
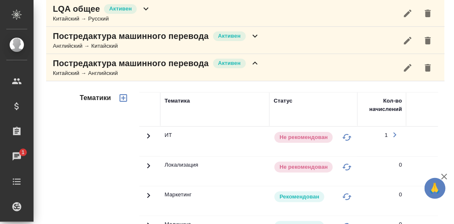
scroll to position [1634, 0]
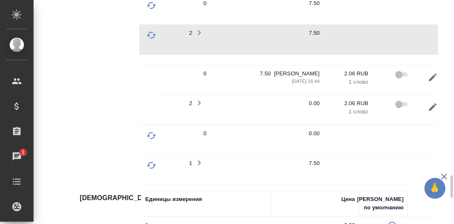
scroll to position [0, 226]
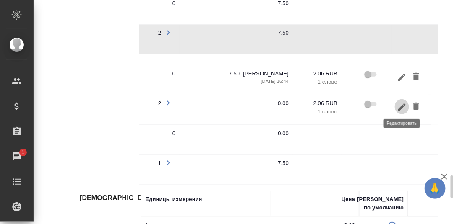
click at [400, 107] on icon "button" at bounding box center [402, 107] width 8 height 8
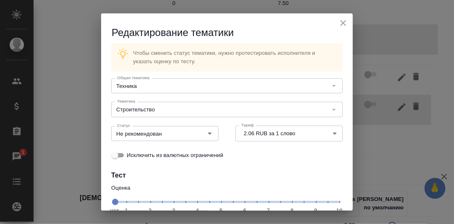
scroll to position [77, 0]
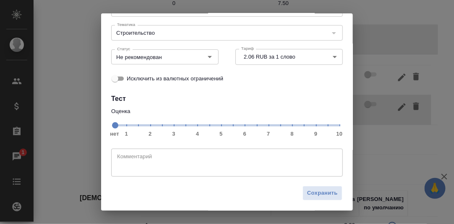
click at [275, 127] on span "нет 1 2 3 4 5 6 7 8 9 10" at bounding box center [226, 125] width 225 height 12
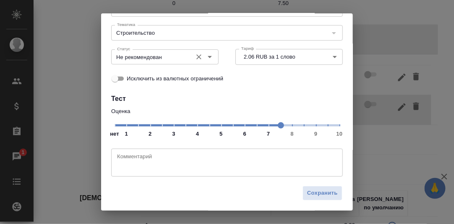
click at [208, 57] on icon "Open" at bounding box center [210, 57] width 10 height 10
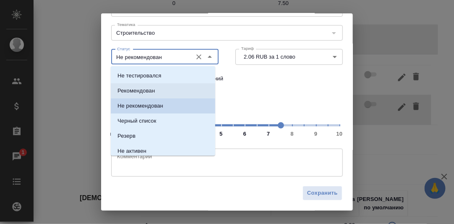
click at [141, 91] on p "Рекомендован" at bounding box center [135, 91] width 37 height 8
type input "Рекомендован"
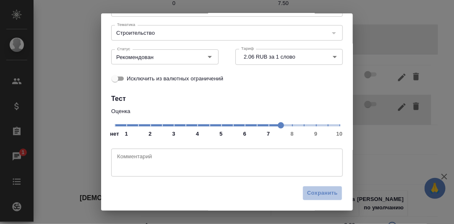
drag, startPoint x: 311, startPoint y: 193, endPoint x: 304, endPoint y: 183, distance: 12.7
click at [311, 192] on span "Сохранить" at bounding box center [322, 194] width 31 height 10
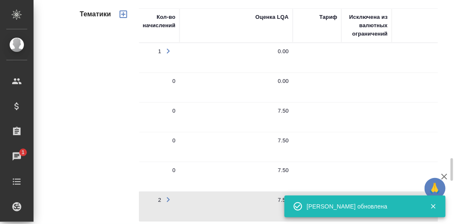
scroll to position [1466, 0]
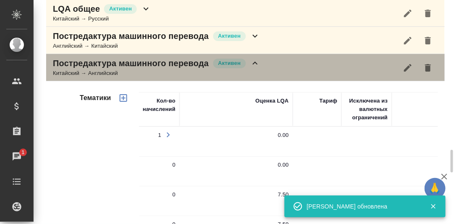
click at [253, 63] on icon at bounding box center [255, 63] width 10 height 10
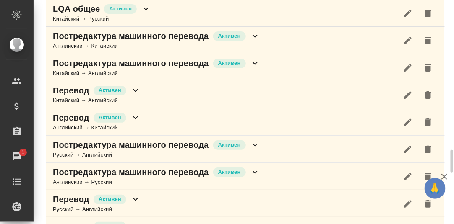
click at [132, 92] on icon at bounding box center [135, 91] width 10 height 10
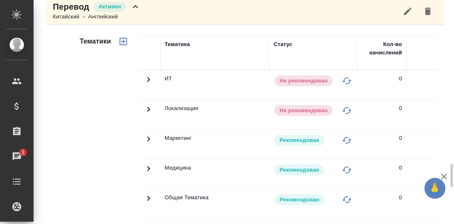
scroll to position [1508, 0]
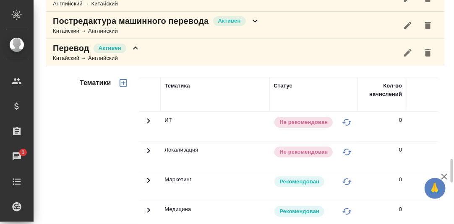
click at [138, 49] on icon at bounding box center [135, 48] width 10 height 10
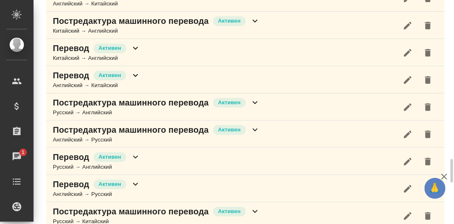
click at [135, 76] on icon at bounding box center [135, 75] width 10 height 10
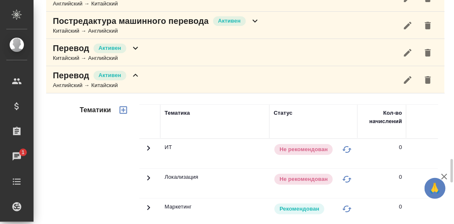
click at [135, 74] on icon at bounding box center [135, 75] width 10 height 10
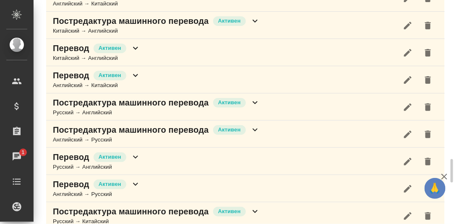
click at [254, 103] on icon at bounding box center [254, 102] width 5 height 3
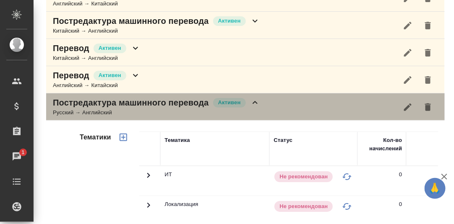
click at [253, 102] on icon at bounding box center [255, 103] width 10 height 10
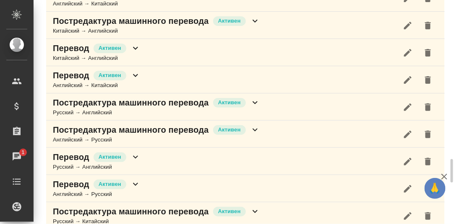
click at [257, 128] on icon at bounding box center [255, 130] width 10 height 10
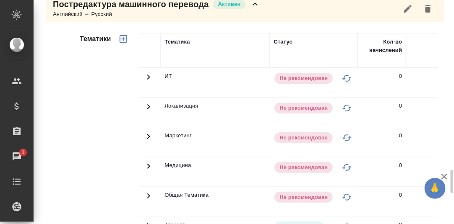
scroll to position [1592, 0]
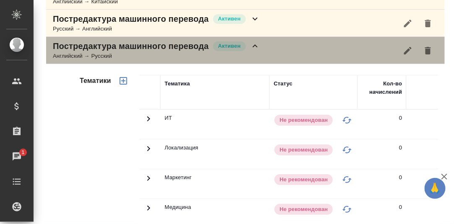
click at [256, 44] on icon at bounding box center [255, 46] width 10 height 10
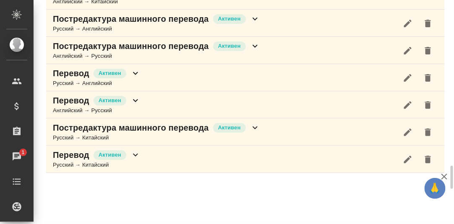
scroll to position [1592, 0]
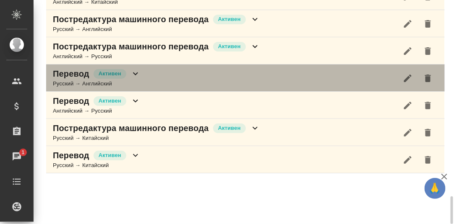
click at [135, 76] on icon at bounding box center [135, 74] width 10 height 10
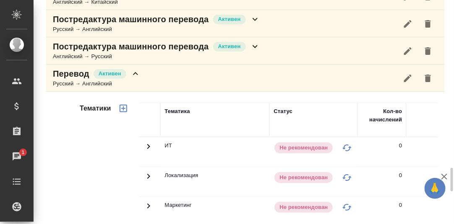
click at [138, 74] on icon at bounding box center [135, 74] width 10 height 10
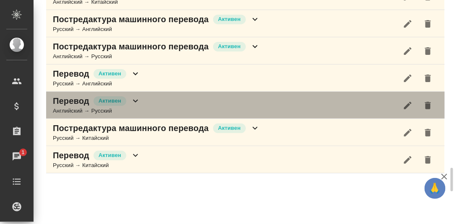
drag, startPoint x: 137, startPoint y: 101, endPoint x: 194, endPoint y: 97, distance: 57.6
click at [137, 101] on icon at bounding box center [135, 101] width 10 height 10
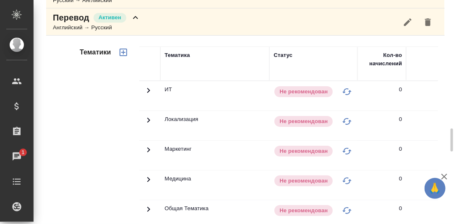
scroll to position [1634, 0]
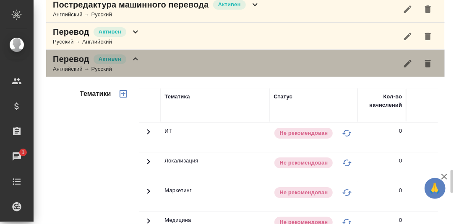
drag, startPoint x: 138, startPoint y: 57, endPoint x: 141, endPoint y: 89, distance: 31.6
click at [138, 57] on icon at bounding box center [135, 59] width 10 height 10
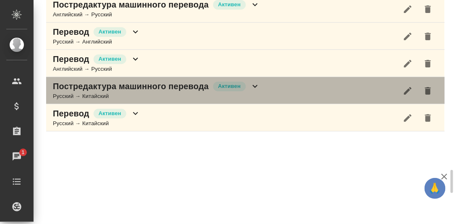
click at [254, 86] on icon at bounding box center [254, 86] width 5 height 3
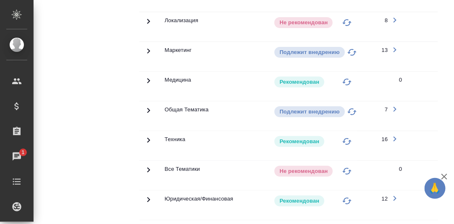
scroll to position [1843, 0]
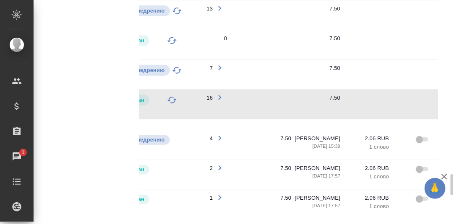
scroll to position [1676, 0]
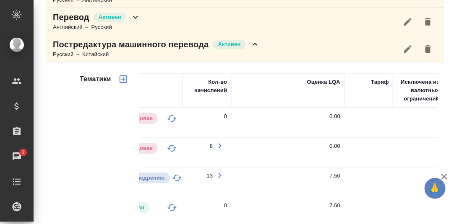
click at [255, 47] on icon at bounding box center [255, 44] width 10 height 10
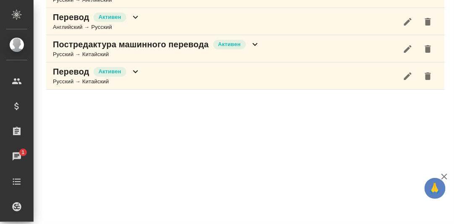
scroll to position [1675, 0]
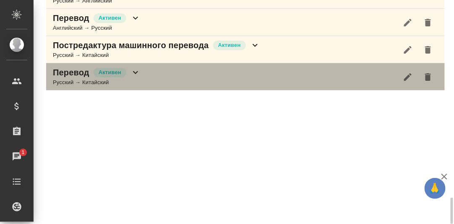
click at [135, 70] on icon at bounding box center [135, 73] width 10 height 10
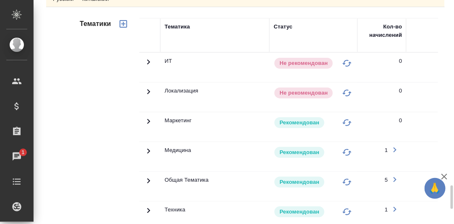
scroll to position [1842, 0]
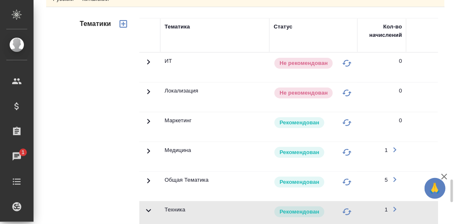
scroll to position [1675, 0]
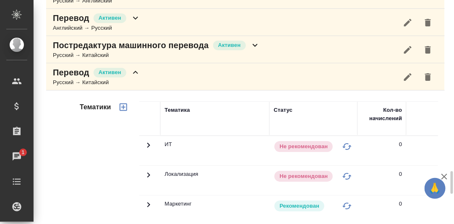
click at [136, 71] on icon at bounding box center [135, 73] width 10 height 10
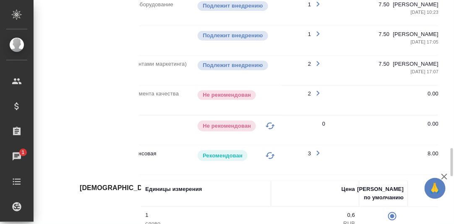
scroll to position [0, 83]
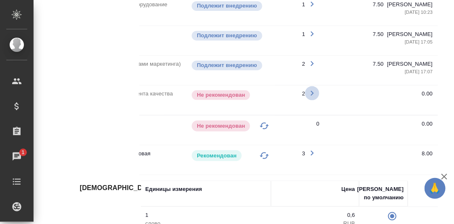
click at [312, 90] on icon "button" at bounding box center [312, 93] width 10 height 10
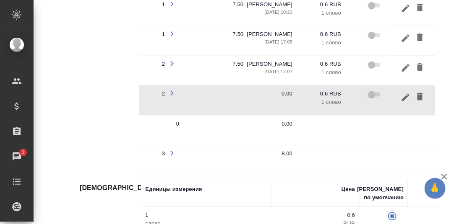
scroll to position [0, 226]
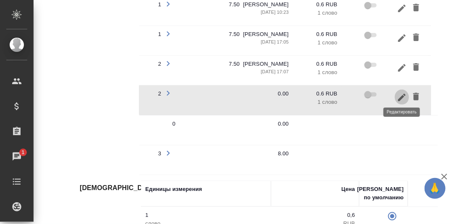
click at [402, 94] on icon "button" at bounding box center [402, 98] width 8 height 8
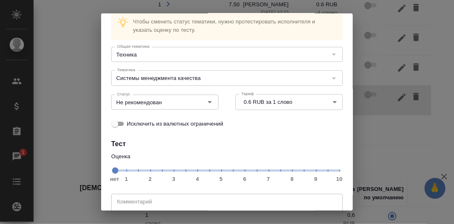
scroll to position [42, 0]
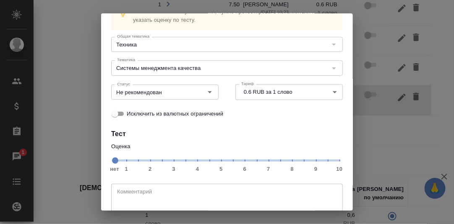
click at [276, 163] on span "нет 1 2 3 4 5 6 7 8 9 10" at bounding box center [226, 160] width 225 height 12
click at [208, 92] on icon "Open" at bounding box center [210, 92] width 4 height 2
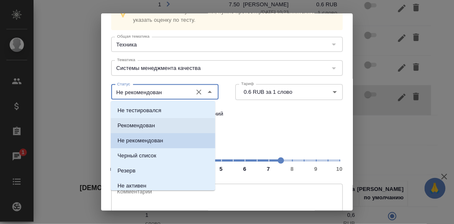
click at [158, 123] on li "Рекомендован" at bounding box center [163, 125] width 104 height 15
type input "Рекомендован"
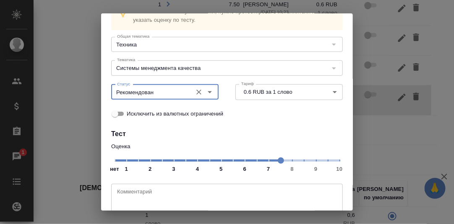
scroll to position [77, 0]
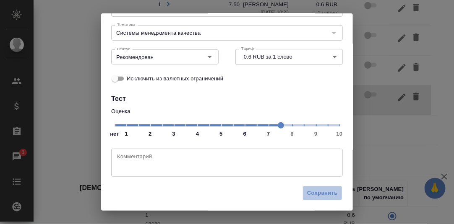
drag, startPoint x: 318, startPoint y: 195, endPoint x: 390, endPoint y: 158, distance: 80.9
click at [318, 194] on span "Сохранить" at bounding box center [322, 194] width 31 height 10
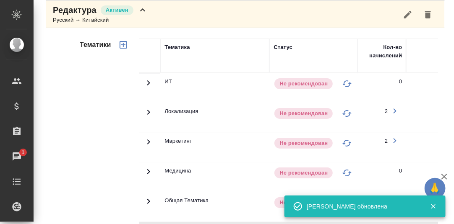
scroll to position [208, 0]
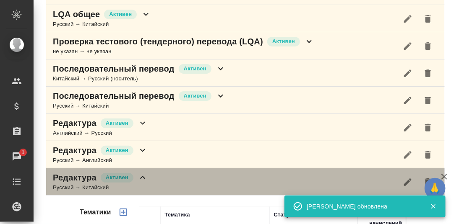
drag, startPoint x: 144, startPoint y: 174, endPoint x: 187, endPoint y: 174, distance: 42.4
click at [144, 174] on icon at bounding box center [143, 178] width 10 height 10
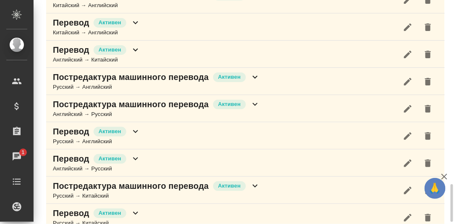
scroll to position [1099, 0]
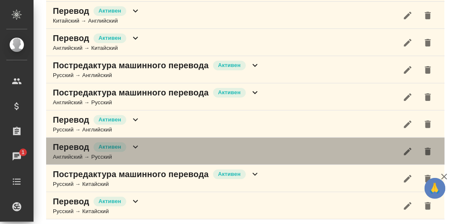
click at [132, 146] on icon at bounding box center [135, 147] width 10 height 10
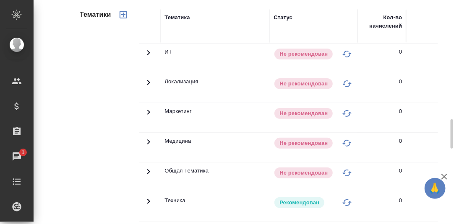
scroll to position [1141, 0]
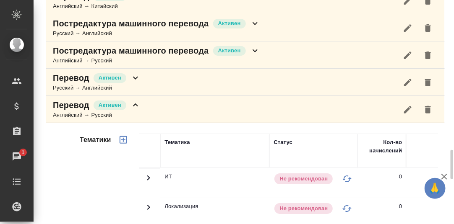
click at [133, 104] on icon at bounding box center [135, 105] width 10 height 10
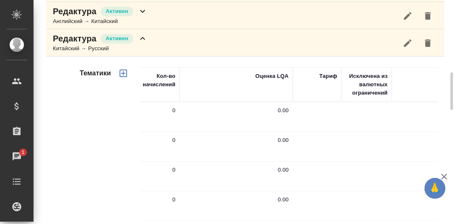
scroll to position [387, 0]
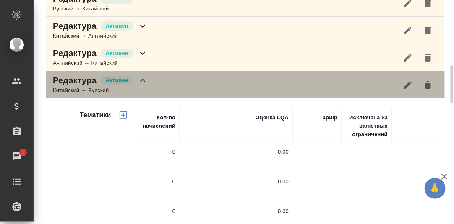
click at [142, 78] on icon at bounding box center [143, 80] width 10 height 10
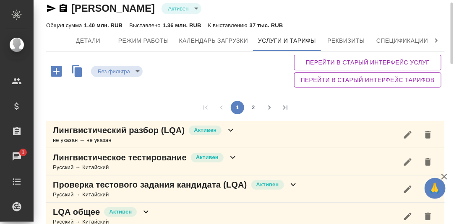
scroll to position [0, 0]
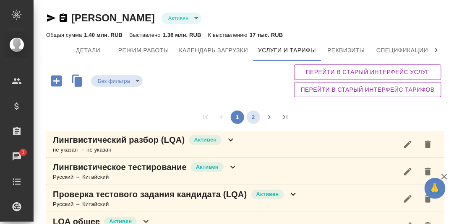
click at [255, 115] on button "2" at bounding box center [253, 117] width 13 height 13
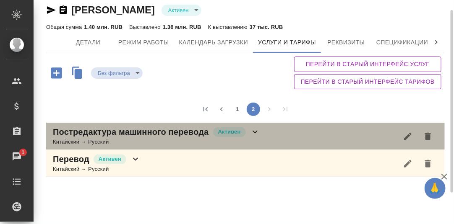
click at [252, 125] on div "Постредактура машинного перевода Активен Китайский → Русский" at bounding box center [245, 136] width 398 height 27
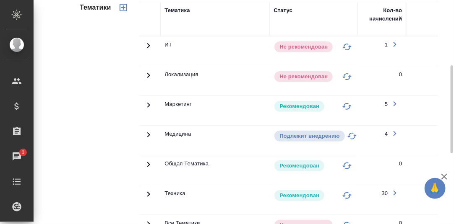
scroll to position [251, 0]
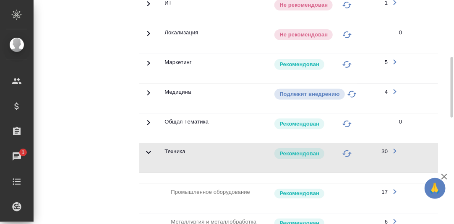
scroll to position [83, 0]
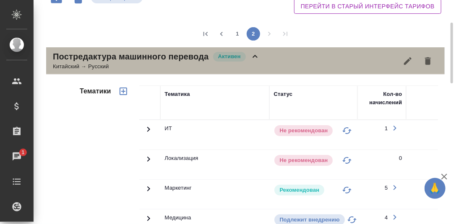
click at [257, 55] on icon at bounding box center [255, 57] width 10 height 10
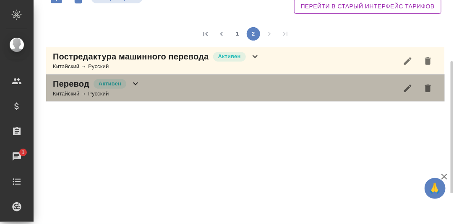
click at [134, 84] on icon at bounding box center [135, 84] width 10 height 10
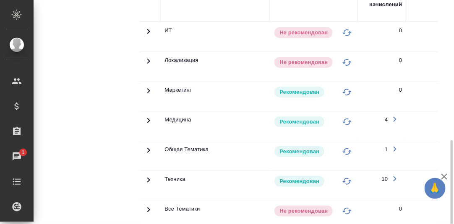
scroll to position [251, 0]
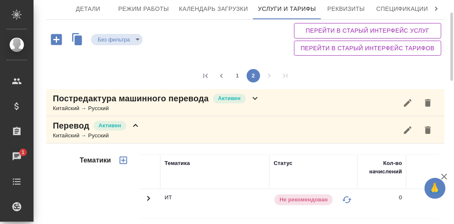
scroll to position [0, 0]
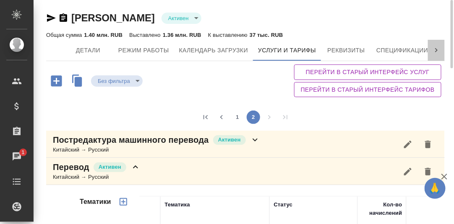
click at [437, 49] on icon at bounding box center [436, 50] width 8 height 8
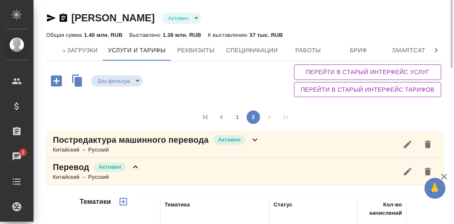
scroll to position [0, 257]
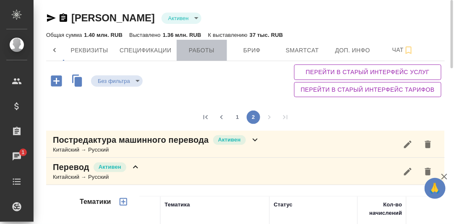
click at [207, 51] on span "Работы" at bounding box center [202, 50] width 40 height 10
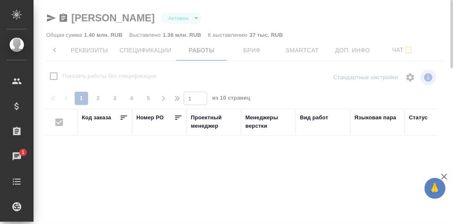
checkbox input "false"
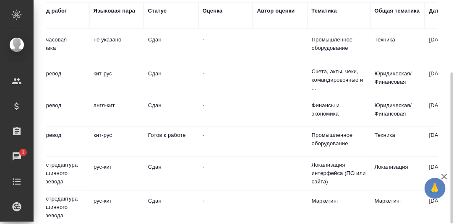
scroll to position [0, 284]
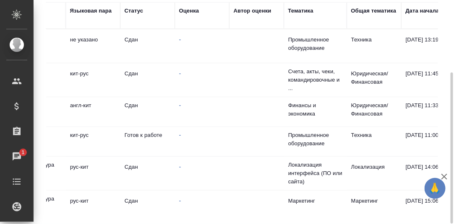
click at [188, 10] on div "Оценка" at bounding box center [189, 11] width 20 height 8
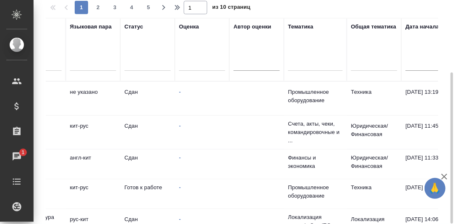
click at [192, 65] on div at bounding box center [202, 63] width 46 height 12
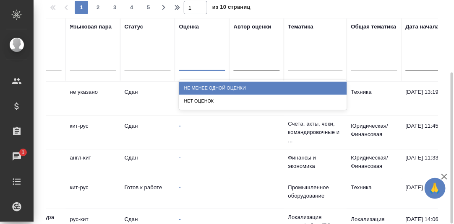
click at [206, 86] on div "Не менее одной оценки" at bounding box center [263, 88] width 168 height 13
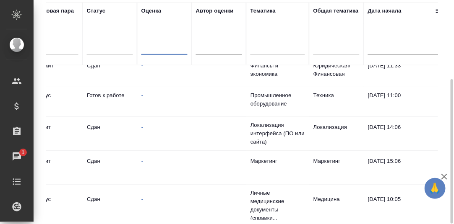
scroll to position [0, 322]
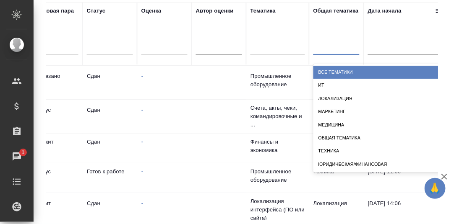
click at [326, 49] on div at bounding box center [336, 46] width 46 height 12
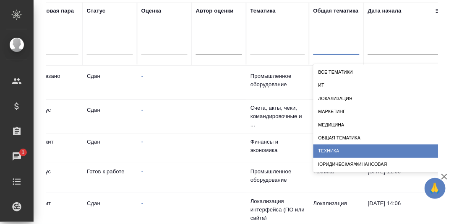
click at [340, 151] on div "Техника" at bounding box center [397, 151] width 168 height 13
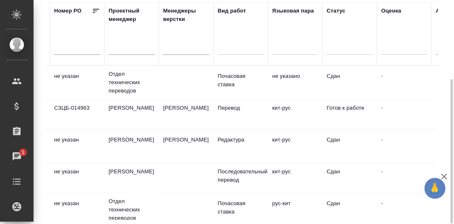
scroll to position [0, 0]
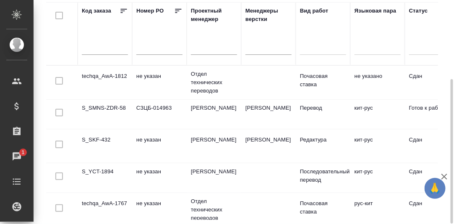
click at [105, 97] on td "S_SKF-432" at bounding box center [105, 82] width 55 height 29
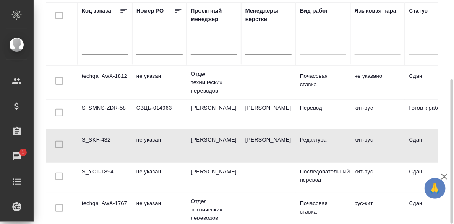
click at [105, 97] on td "S_SKF-432" at bounding box center [105, 82] width 55 height 29
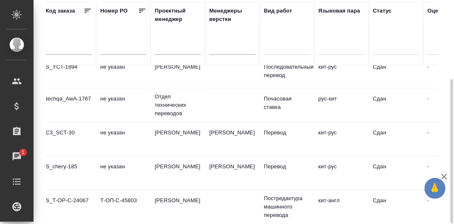
scroll to position [105, 0]
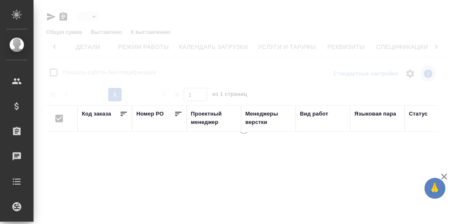
type input "active"
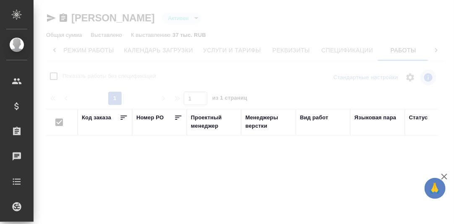
checkbox input "false"
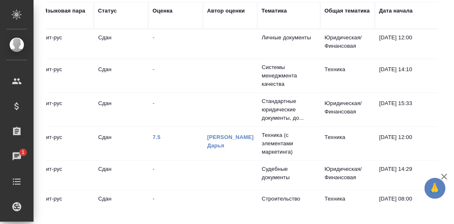
scroll to position [0, 0]
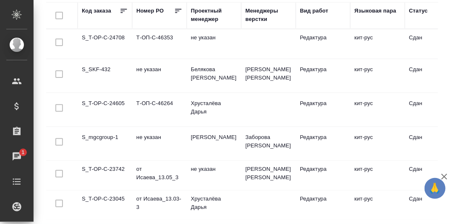
click at [100, 59] on td "S_SKF-432" at bounding box center [105, 43] width 55 height 29
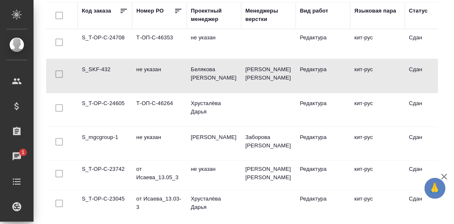
click at [100, 59] on td "S_SKF-432" at bounding box center [105, 43] width 55 height 29
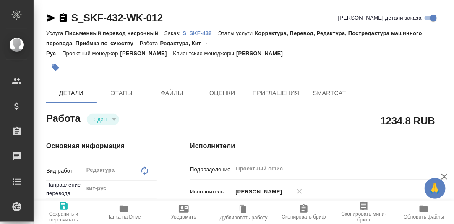
type textarea "x"
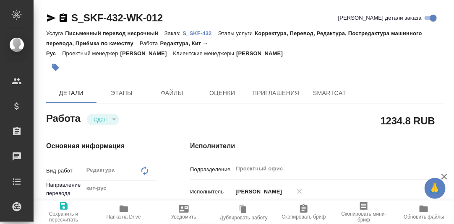
type textarea "x"
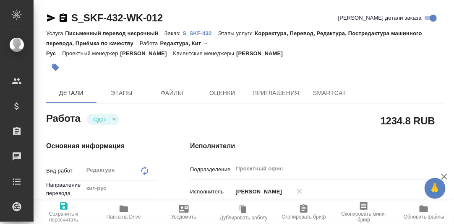
type textarea "x"
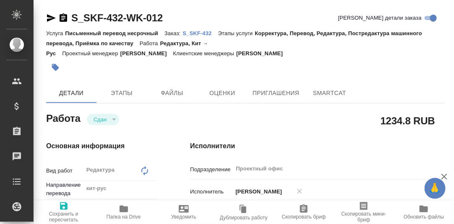
type textarea "x"
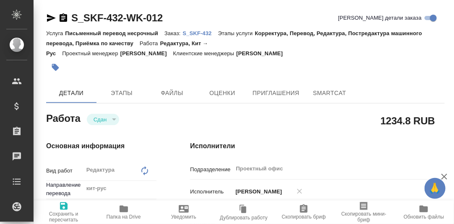
type textarea "x"
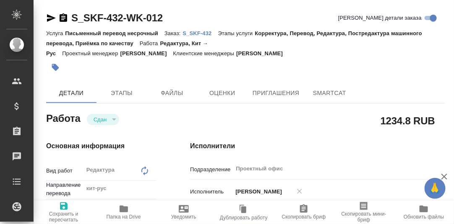
type textarea "x"
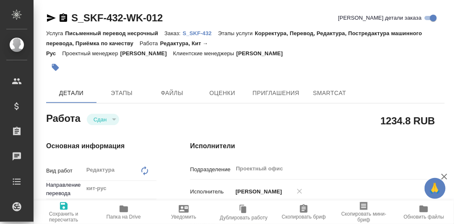
type textarea "x"
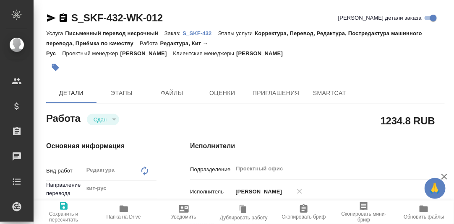
type textarea "x"
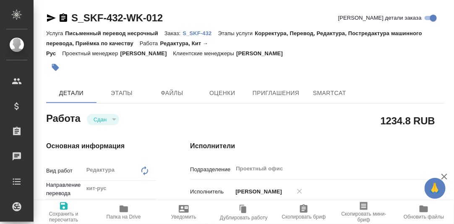
click at [203, 32] on p "S_SKF-432" at bounding box center [199, 33] width 35 height 6
type textarea "x"
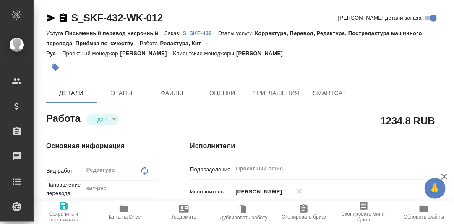
type textarea "x"
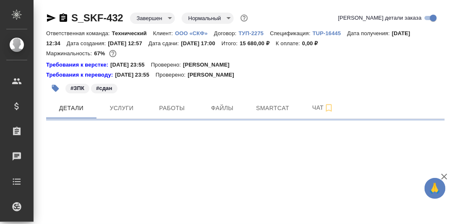
select select "RU"
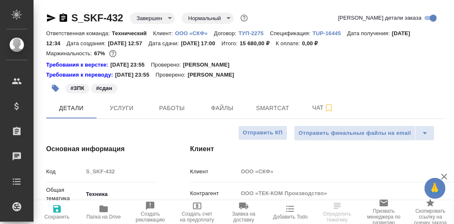
type textarea "x"
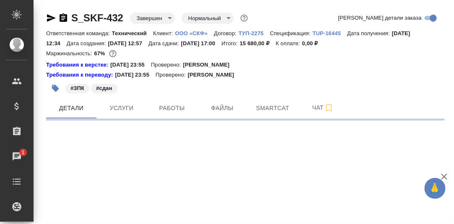
select select "RU"
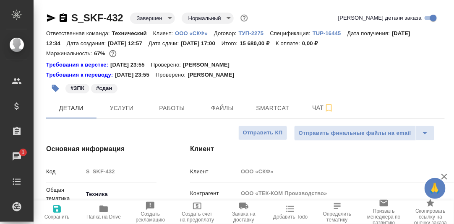
type textarea "x"
click at [271, 109] on span "Smartcat" at bounding box center [272, 108] width 40 height 10
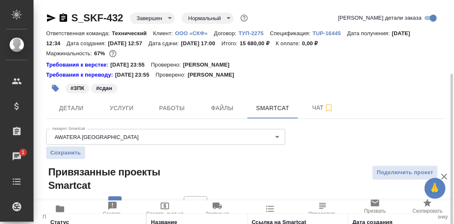
scroll to position [64, 0]
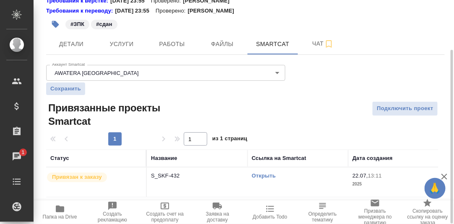
click at [268, 173] on link "Открыть" at bounding box center [264, 176] width 24 height 6
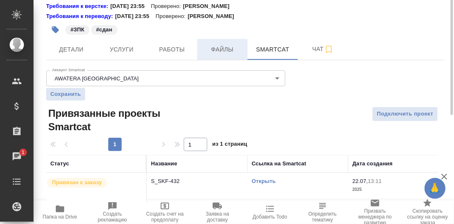
scroll to position [0, 0]
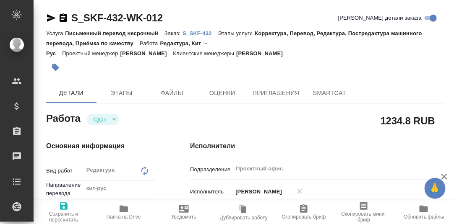
type textarea "x"
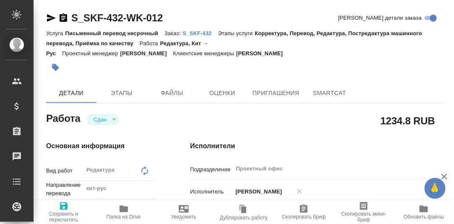
type textarea "x"
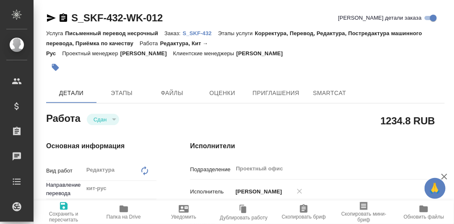
type textarea "x"
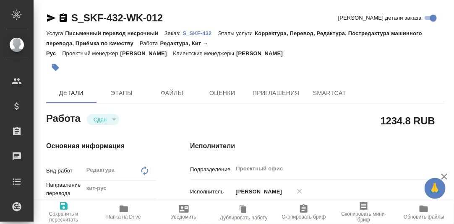
type textarea "x"
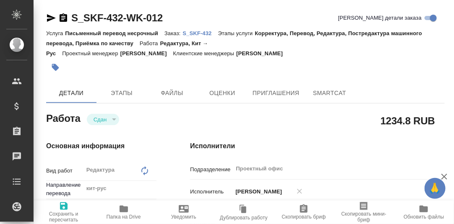
type textarea "x"
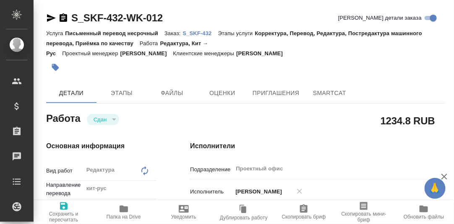
type textarea "x"
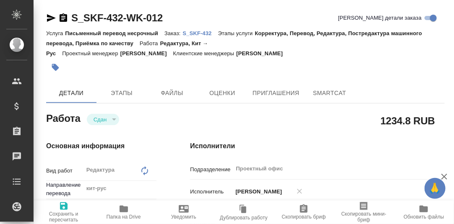
type textarea "x"
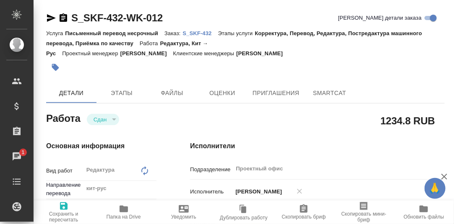
click at [201, 34] on p "S_SKF-432" at bounding box center [199, 33] width 35 height 6
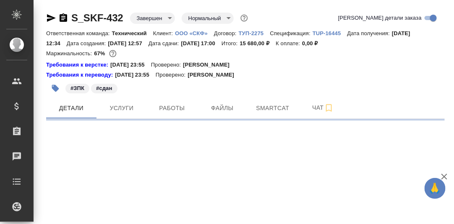
select select "RU"
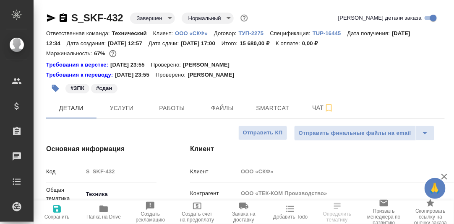
type textarea "x"
type input "[PERSON_NAME]"
type input "Сеитов Павел"
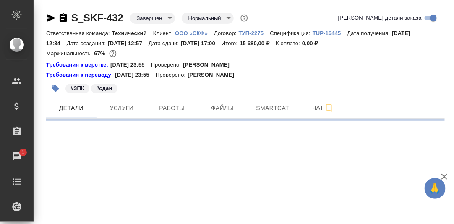
select select "RU"
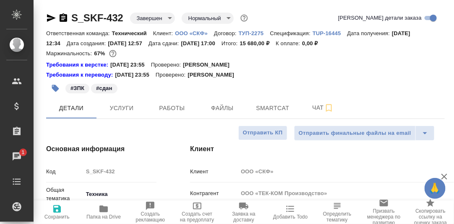
type textarea "x"
click at [275, 109] on span "Smartcat" at bounding box center [272, 108] width 40 height 10
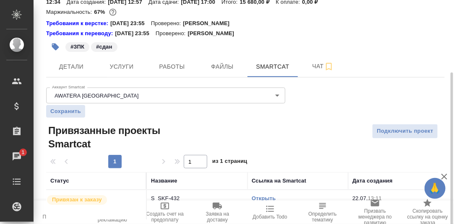
scroll to position [64, 0]
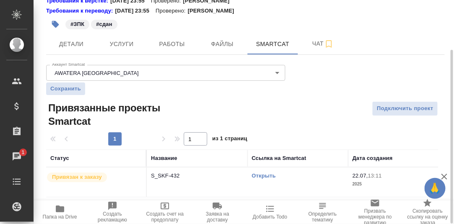
click at [265, 175] on link "Открыть" at bounding box center [264, 176] width 24 height 6
click at [175, 45] on span "Работы" at bounding box center [172, 44] width 40 height 10
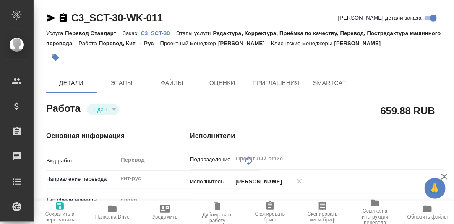
type textarea "x"
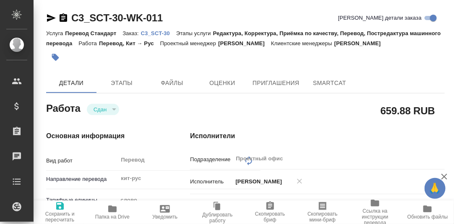
type textarea "x"
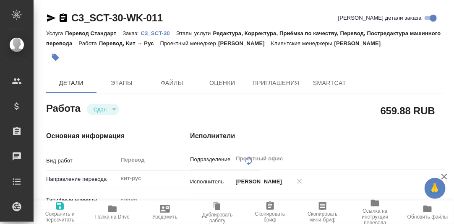
type textarea "x"
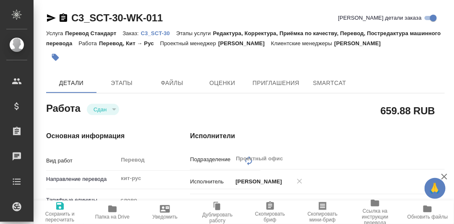
type textarea "x"
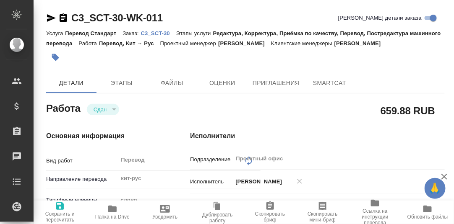
type textarea "x"
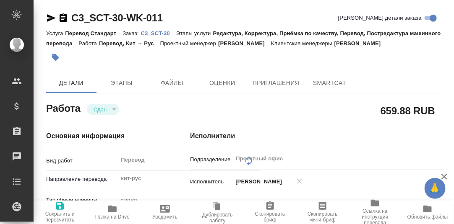
type textarea "x"
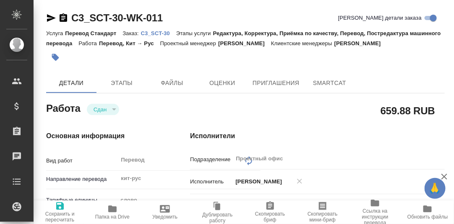
click at [160, 34] on p "C3_SCT-30" at bounding box center [158, 33] width 35 height 6
type textarea "x"
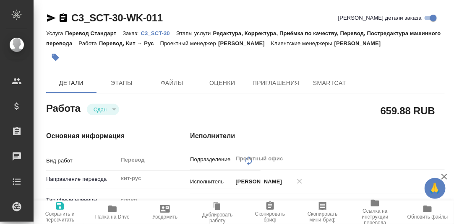
type textarea "x"
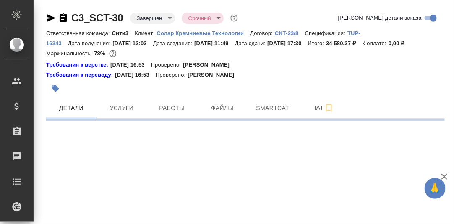
select select "RU"
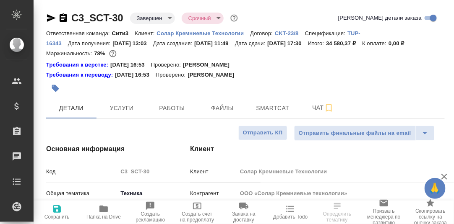
type textarea "x"
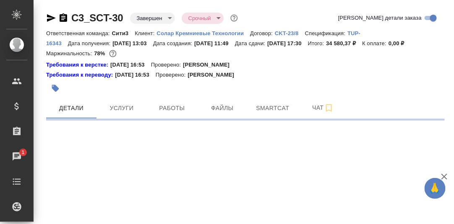
select select "RU"
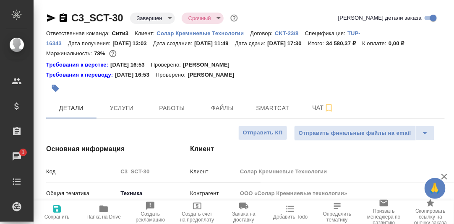
type textarea "x"
click at [267, 112] on span "Smartcat" at bounding box center [272, 108] width 40 height 10
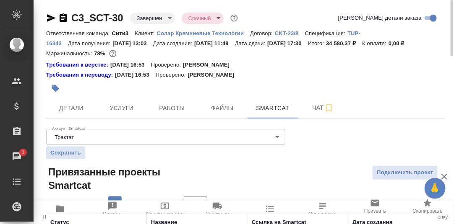
scroll to position [64, 0]
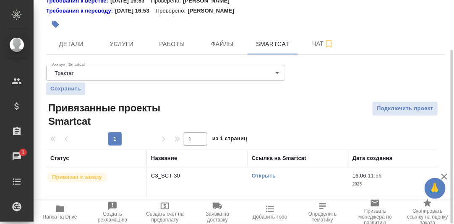
click at [267, 177] on link "Открыть" at bounding box center [264, 176] width 24 height 6
drag, startPoint x: 166, startPoint y: 42, endPoint x: 368, endPoint y: 83, distance: 206.3
click at [166, 42] on span "Работы" at bounding box center [172, 44] width 40 height 10
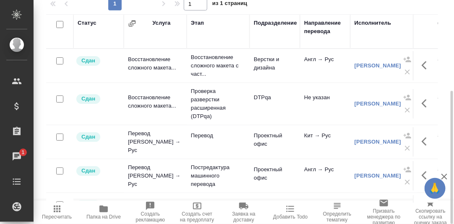
scroll to position [69, 0]
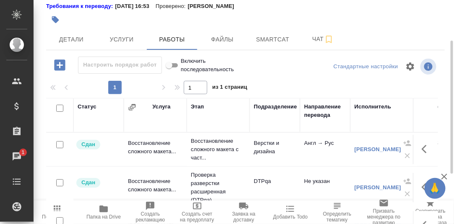
drag, startPoint x: 264, startPoint y: 40, endPoint x: 275, endPoint y: 53, distance: 17.0
click at [264, 40] on span "Smartcat" at bounding box center [272, 39] width 40 height 10
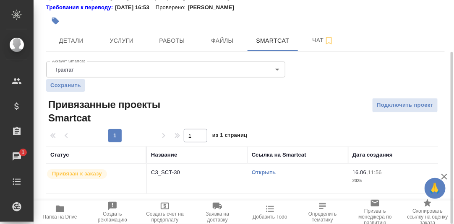
click at [263, 172] on link "Открыть" at bounding box center [264, 172] width 24 height 6
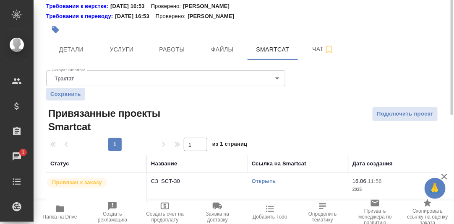
scroll to position [0, 0]
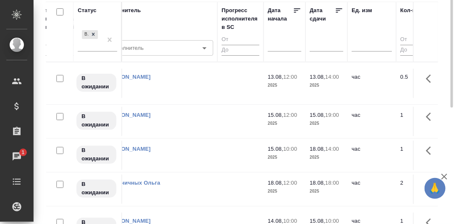
scroll to position [30, 0]
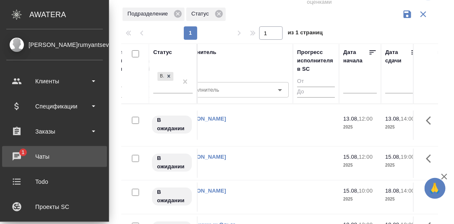
click at [17, 156] on div "Чаты" at bounding box center [54, 157] width 96 height 13
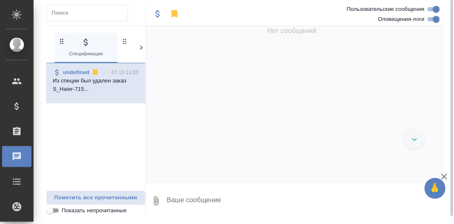
click at [141, 49] on icon at bounding box center [141, 48] width 8 height 8
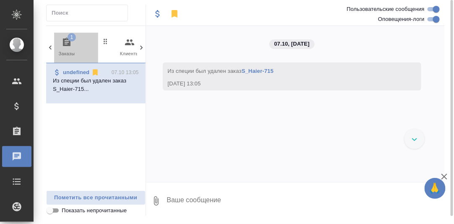
click at [65, 40] on icon "button" at bounding box center [67, 42] width 10 height 10
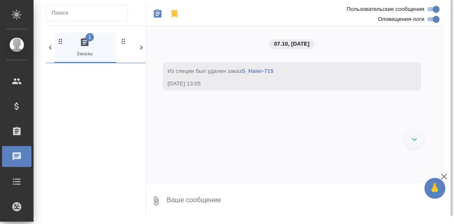
scroll to position [0, 62]
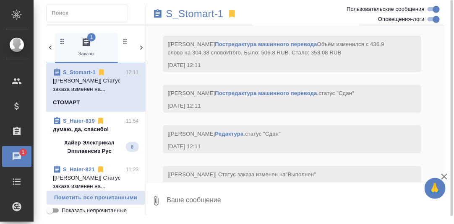
click at [88, 134] on span "S_Haier-819 11:54 думаю, да, спасибо! Хайер Электрикал Эпплаенсиз Рус 8" at bounding box center [96, 136] width 86 height 39
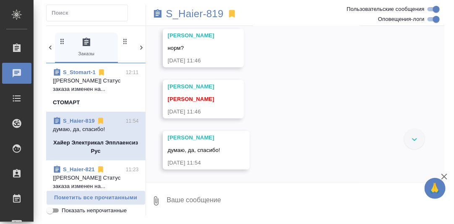
scroll to position [5099, 0]
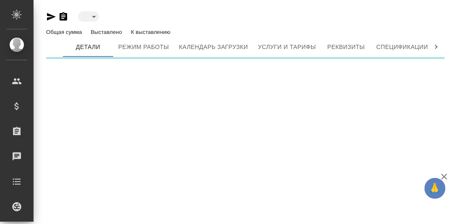
type input "active"
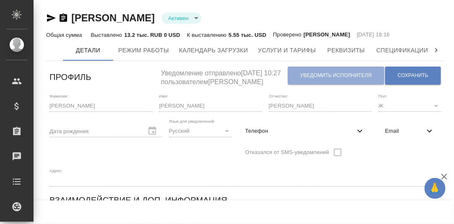
type input ". SmartCAT"
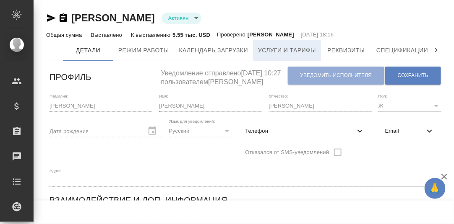
type input ". SmartCAT"
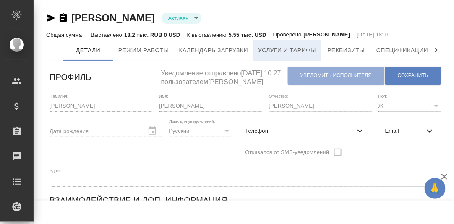
click at [290, 49] on span "Услуги и тарифы" at bounding box center [287, 50] width 58 height 10
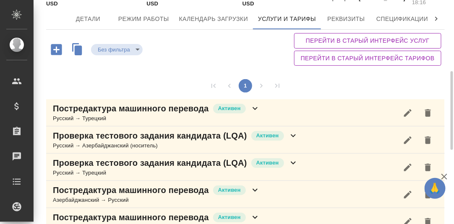
scroll to position [83, 0]
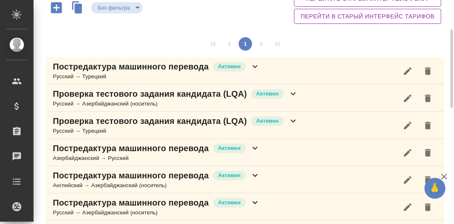
click at [255, 64] on icon at bounding box center [255, 67] width 10 height 10
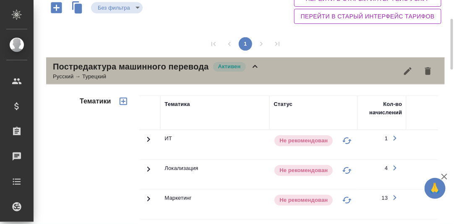
click at [255, 66] on icon at bounding box center [255, 67] width 10 height 10
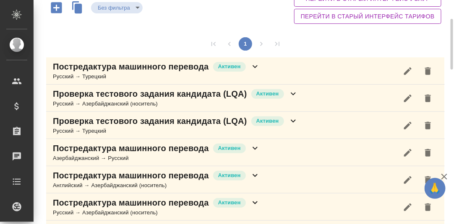
click at [294, 93] on icon at bounding box center [293, 94] width 10 height 10
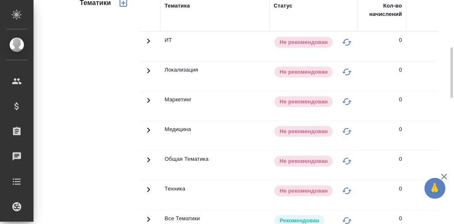
scroll to position [125, 0]
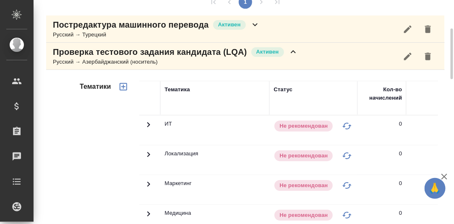
click at [293, 52] on icon at bounding box center [293, 52] width 10 height 10
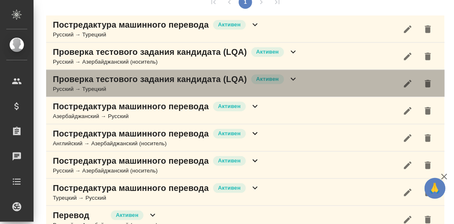
click at [294, 78] on icon at bounding box center [293, 79] width 10 height 10
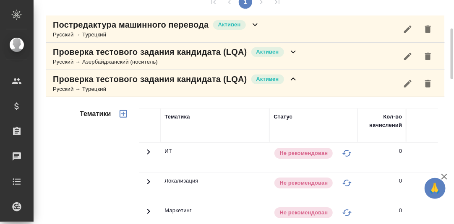
click at [294, 78] on icon at bounding box center [293, 79] width 10 height 10
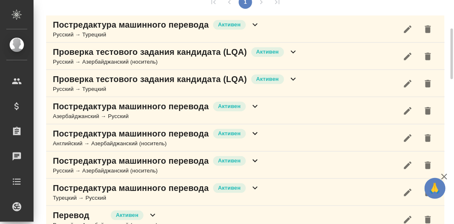
click at [256, 105] on icon at bounding box center [254, 106] width 5 height 3
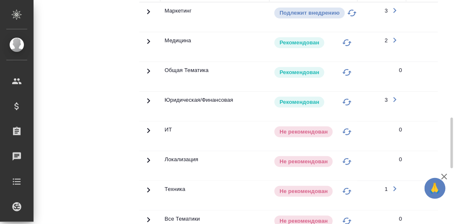
scroll to position [377, 0]
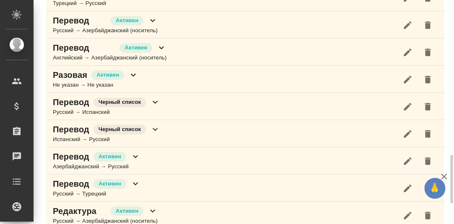
scroll to position [805, 0]
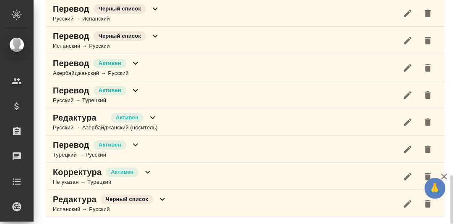
click at [162, 197] on icon at bounding box center [162, 200] width 10 height 10
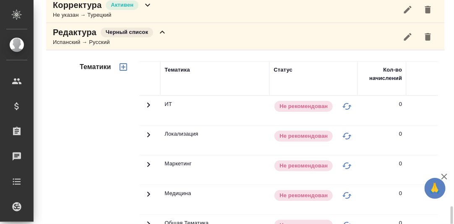
scroll to position [1098, 0]
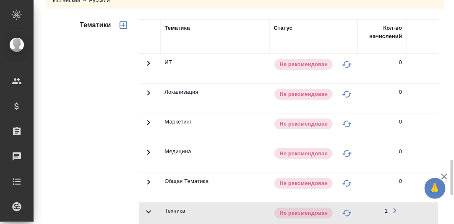
scroll to position [889, 0]
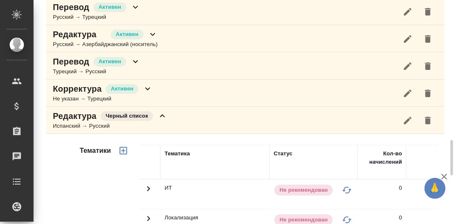
click at [163, 114] on icon at bounding box center [162, 116] width 10 height 10
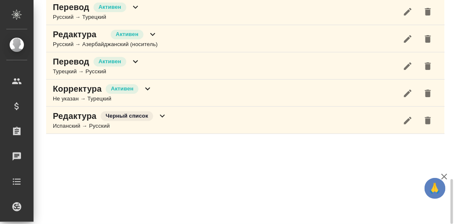
click at [149, 88] on icon at bounding box center [147, 89] width 5 height 3
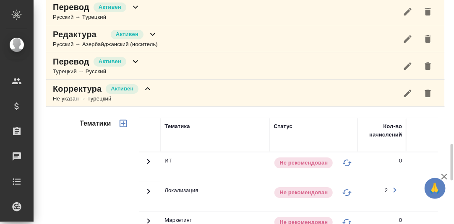
click at [147, 88] on icon at bounding box center [148, 89] width 10 height 10
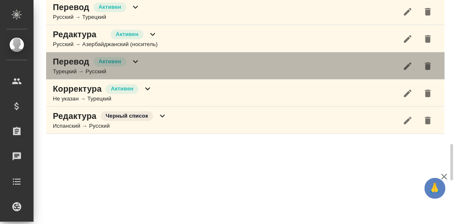
click at [136, 63] on icon at bounding box center [135, 62] width 10 height 10
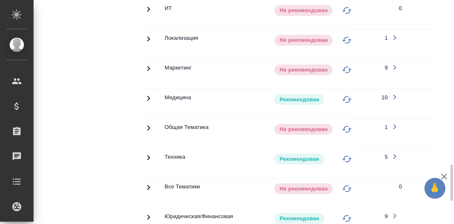
scroll to position [1056, 0]
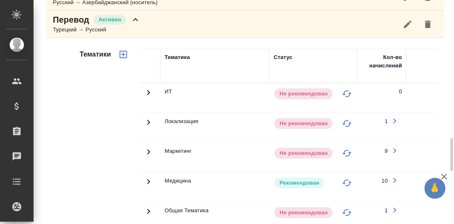
scroll to position [847, 0]
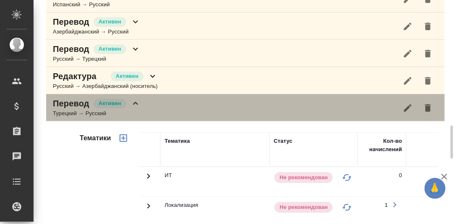
click at [137, 103] on icon at bounding box center [135, 103] width 5 height 3
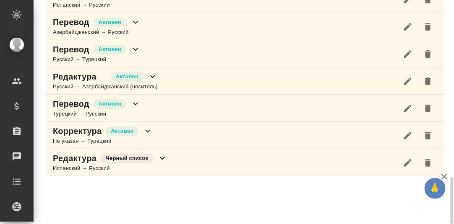
scroll to position [846, 0]
click at [151, 74] on icon at bounding box center [153, 77] width 10 height 10
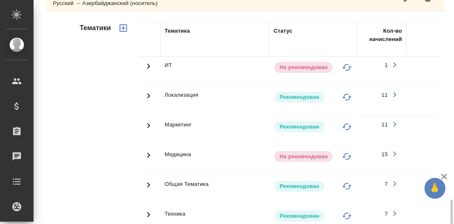
scroll to position [972, 0]
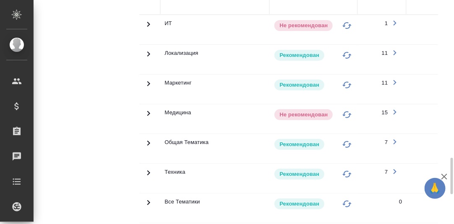
click at [149, 29] on icon at bounding box center [148, 24] width 10 height 10
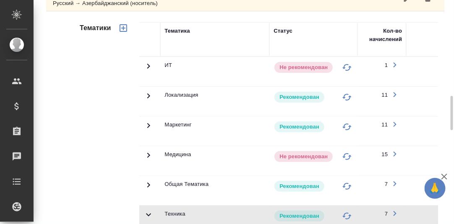
scroll to position [846, 0]
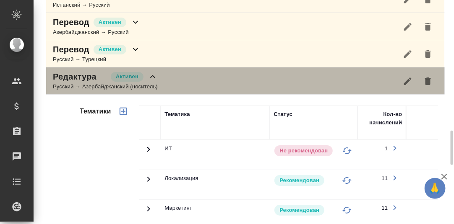
click at [151, 75] on icon at bounding box center [153, 77] width 10 height 10
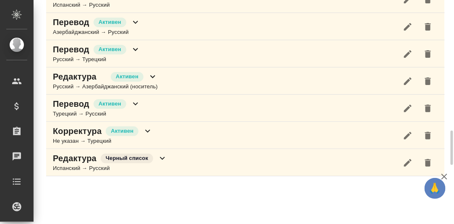
click at [135, 49] on icon at bounding box center [135, 49] width 10 height 10
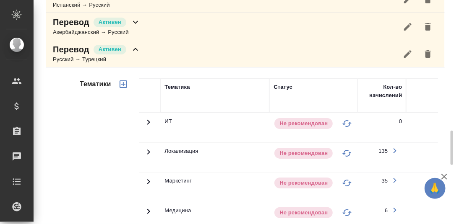
scroll to position [972, 0]
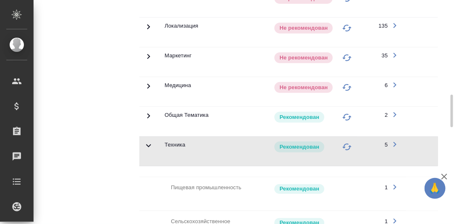
scroll to position [846, 0]
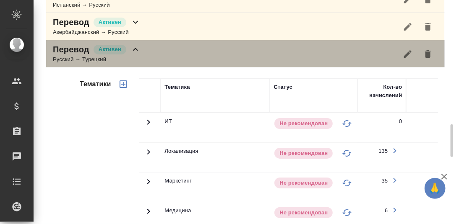
click at [136, 47] on icon at bounding box center [135, 49] width 10 height 10
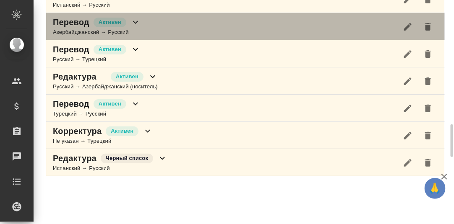
click at [136, 21] on icon at bounding box center [135, 22] width 10 height 10
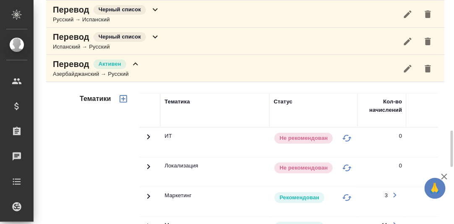
scroll to position [762, 0]
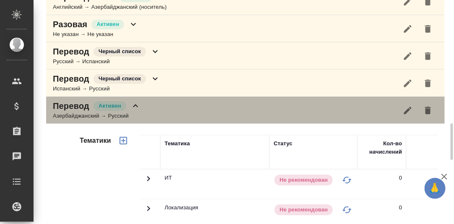
click at [133, 108] on icon at bounding box center [135, 106] width 10 height 10
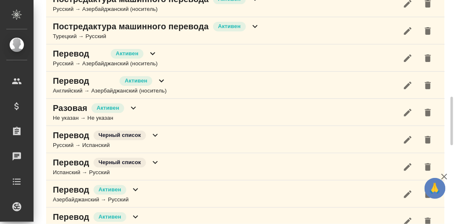
scroll to position [637, 0]
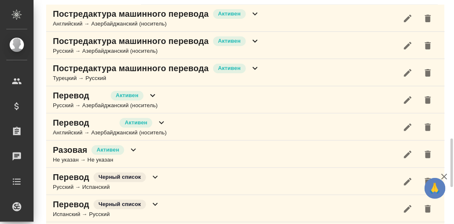
click at [163, 123] on icon at bounding box center [161, 123] width 5 height 3
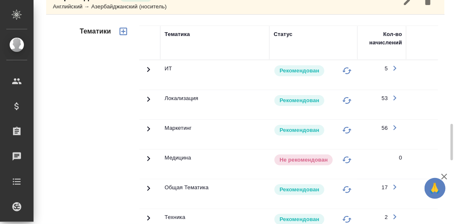
scroll to position [804, 0]
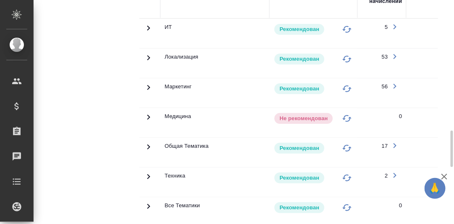
click at [149, 33] on icon at bounding box center [148, 28] width 10 height 10
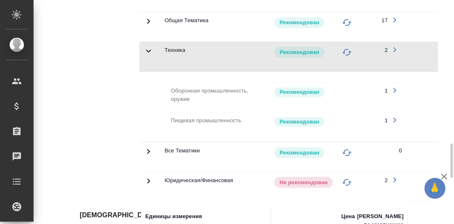
scroll to position [721, 0]
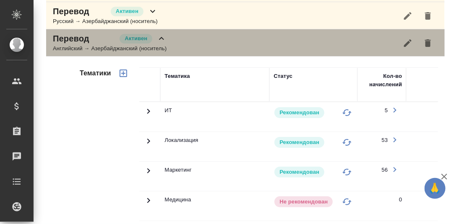
drag, startPoint x: 163, startPoint y: 36, endPoint x: 163, endPoint y: 65, distance: 29.8
click at [163, 36] on icon at bounding box center [161, 39] width 10 height 10
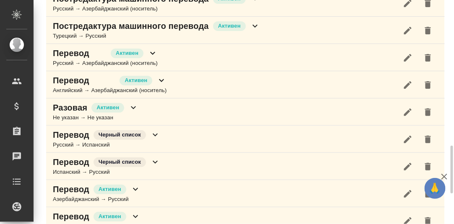
scroll to position [637, 0]
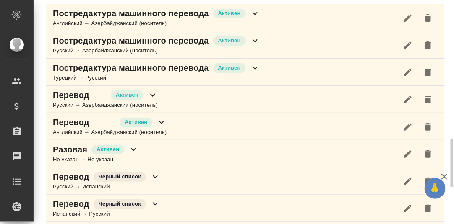
click at [154, 95] on icon at bounding box center [152, 95] width 5 height 3
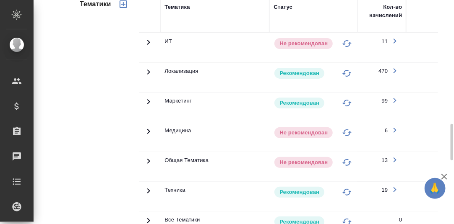
scroll to position [804, 0]
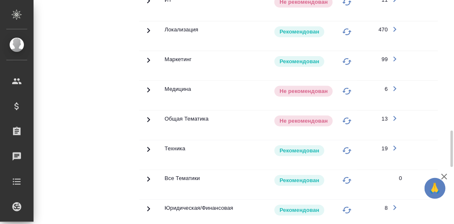
click at [149, 3] on icon at bounding box center [148, 0] width 3 height 5
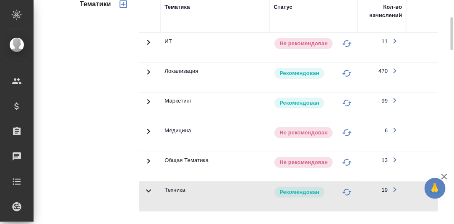
scroll to position [637, 0]
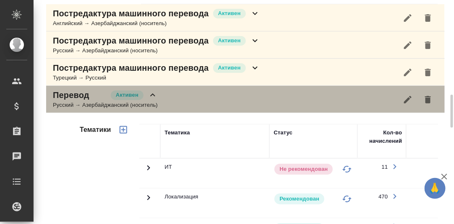
click at [151, 96] on icon at bounding box center [153, 95] width 10 height 10
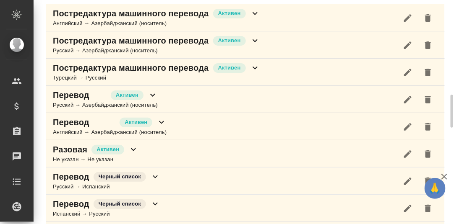
click at [254, 69] on icon at bounding box center [254, 68] width 5 height 3
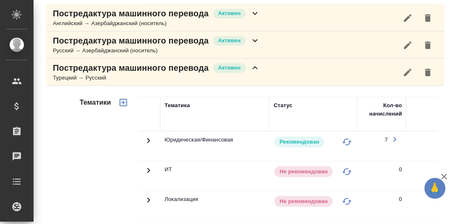
scroll to position [846, 0]
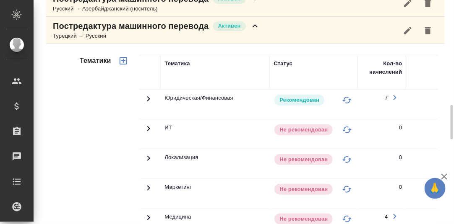
scroll to position [637, 0]
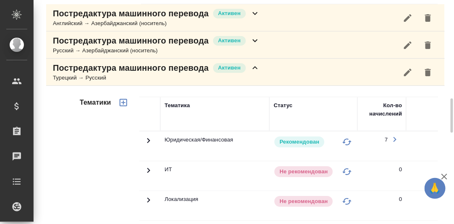
click at [256, 69] on icon at bounding box center [254, 67] width 5 height 3
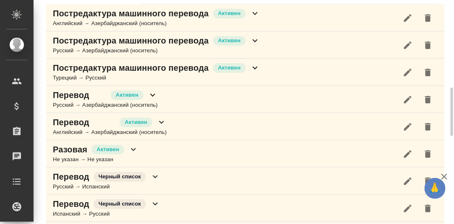
scroll to position [595, 0]
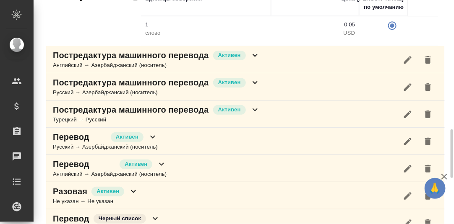
click at [253, 85] on icon at bounding box center [255, 83] width 10 height 10
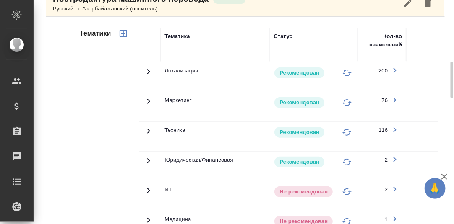
scroll to position [721, 0]
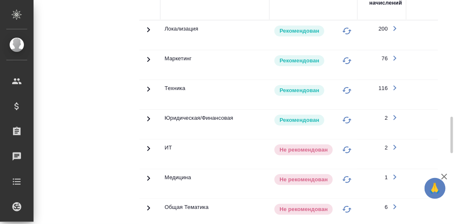
click at [148, 35] on icon at bounding box center [148, 30] width 10 height 10
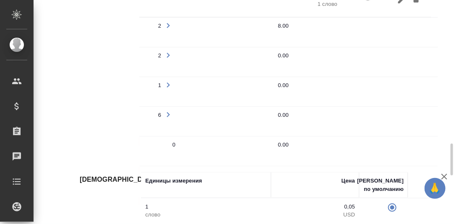
scroll to position [930, 0]
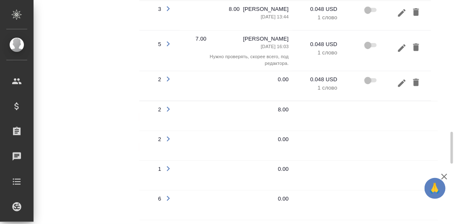
click at [400, 83] on icon "button" at bounding box center [402, 83] width 8 height 8
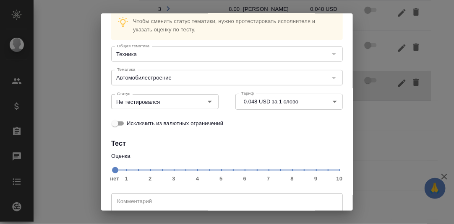
scroll to position [77, 0]
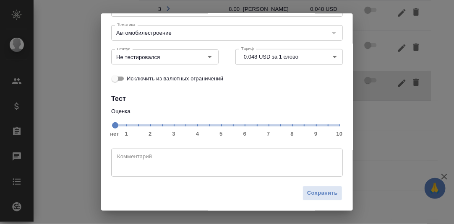
drag, startPoint x: 263, startPoint y: 127, endPoint x: 230, endPoint y: 62, distance: 72.4
click at [263, 127] on span "нет 1 2 3 4 5 6 7 8 9 10" at bounding box center [226, 125] width 225 height 12
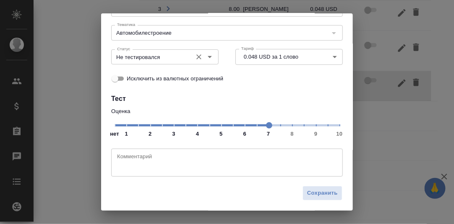
click at [208, 56] on icon "Open" at bounding box center [210, 57] width 4 height 2
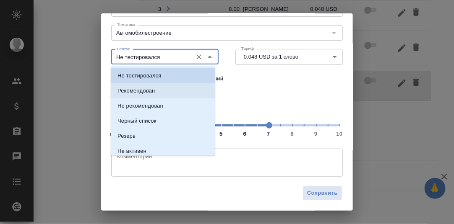
click at [150, 91] on p "Рекомендован" at bounding box center [135, 91] width 37 height 8
type input "Рекомендован"
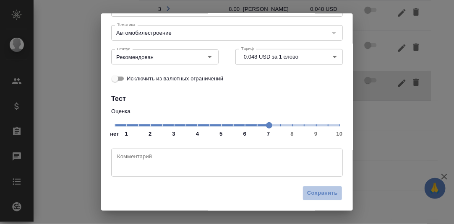
drag, startPoint x: 310, startPoint y: 190, endPoint x: 299, endPoint y: 173, distance: 20.4
click at [309, 190] on span "Сохранить" at bounding box center [322, 194] width 31 height 10
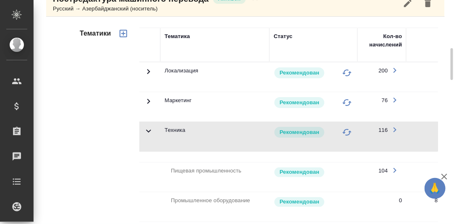
scroll to position [637, 0]
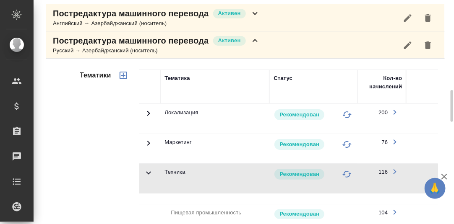
click at [254, 42] on icon at bounding box center [254, 40] width 5 height 3
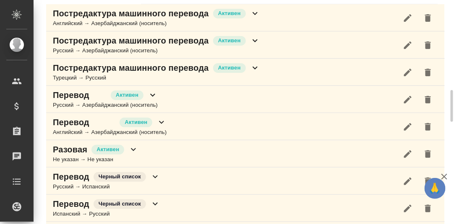
scroll to position [553, 0]
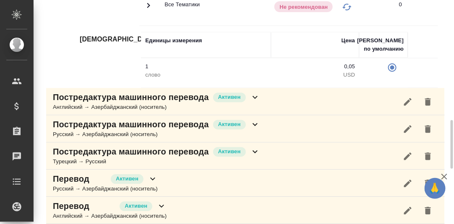
click at [256, 127] on icon at bounding box center [255, 125] width 10 height 10
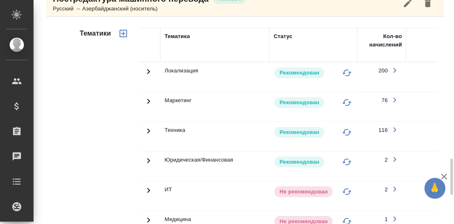
scroll to position [721, 0]
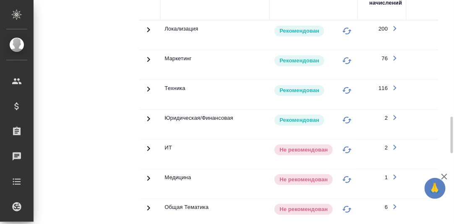
click at [148, 32] on icon at bounding box center [148, 29] width 3 height 5
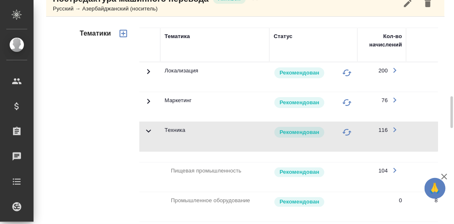
scroll to position [595, 0]
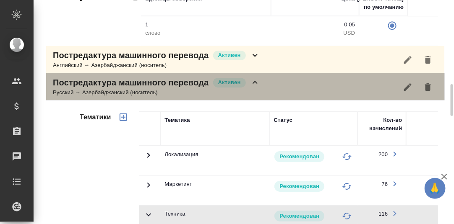
click at [252, 84] on icon at bounding box center [255, 83] width 10 height 10
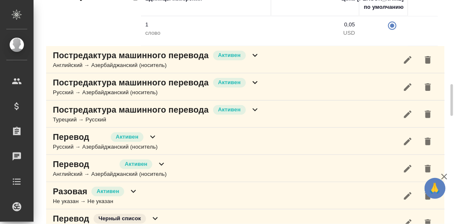
click at [254, 54] on icon at bounding box center [255, 55] width 10 height 10
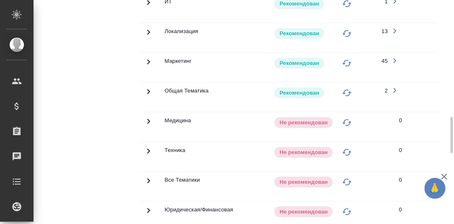
scroll to position [553, 0]
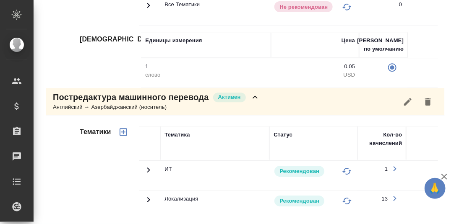
click at [257, 102] on icon at bounding box center [255, 97] width 10 height 10
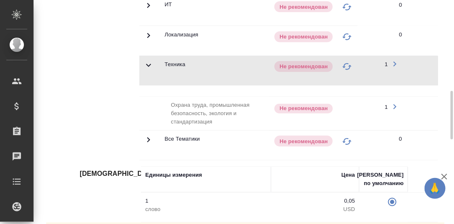
scroll to position [0, 71]
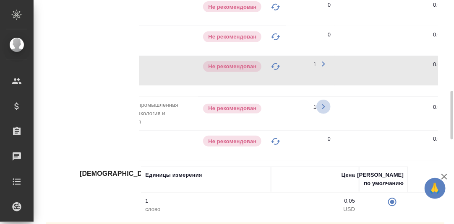
click at [324, 104] on icon "button" at bounding box center [323, 106] width 10 height 10
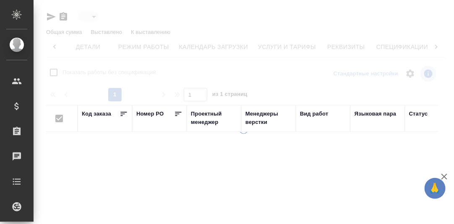
type input "active"
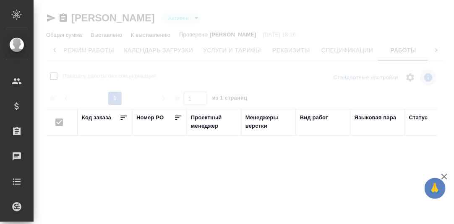
checkbox input "false"
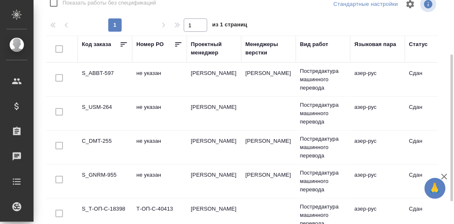
scroll to position [117, 0]
